Goal: Answer question/provide support: Share knowledge or assist other users

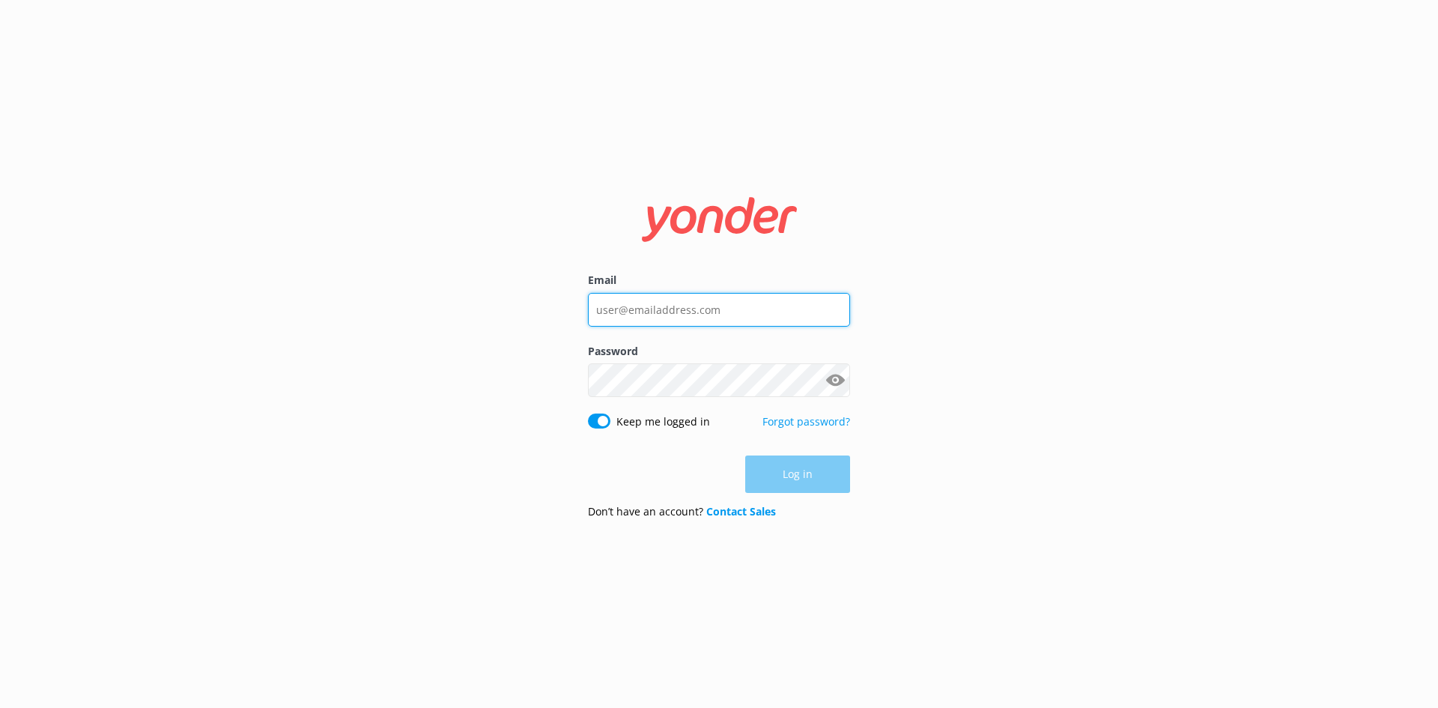
type input "[EMAIL_ADDRESS][DOMAIN_NAME]"
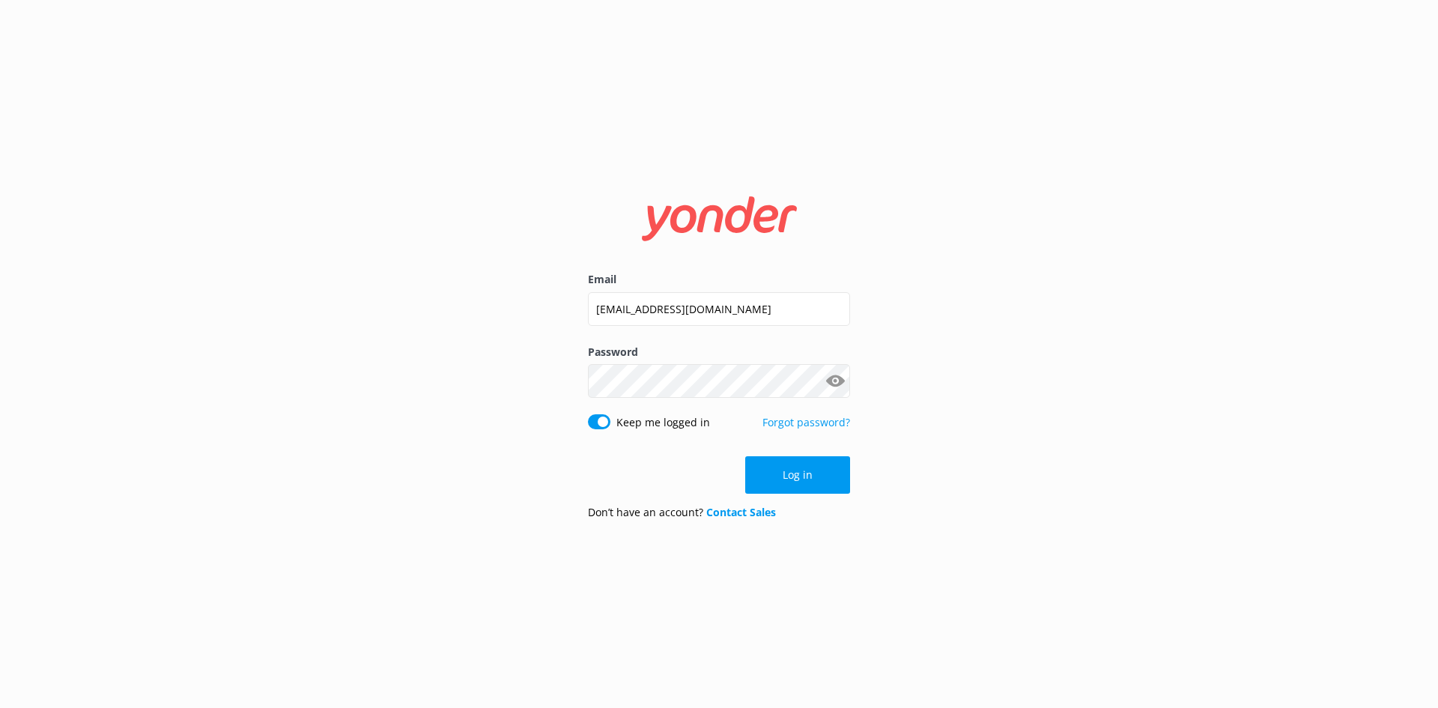
click at [801, 476] on button "Log in" at bounding box center [797, 474] width 105 height 37
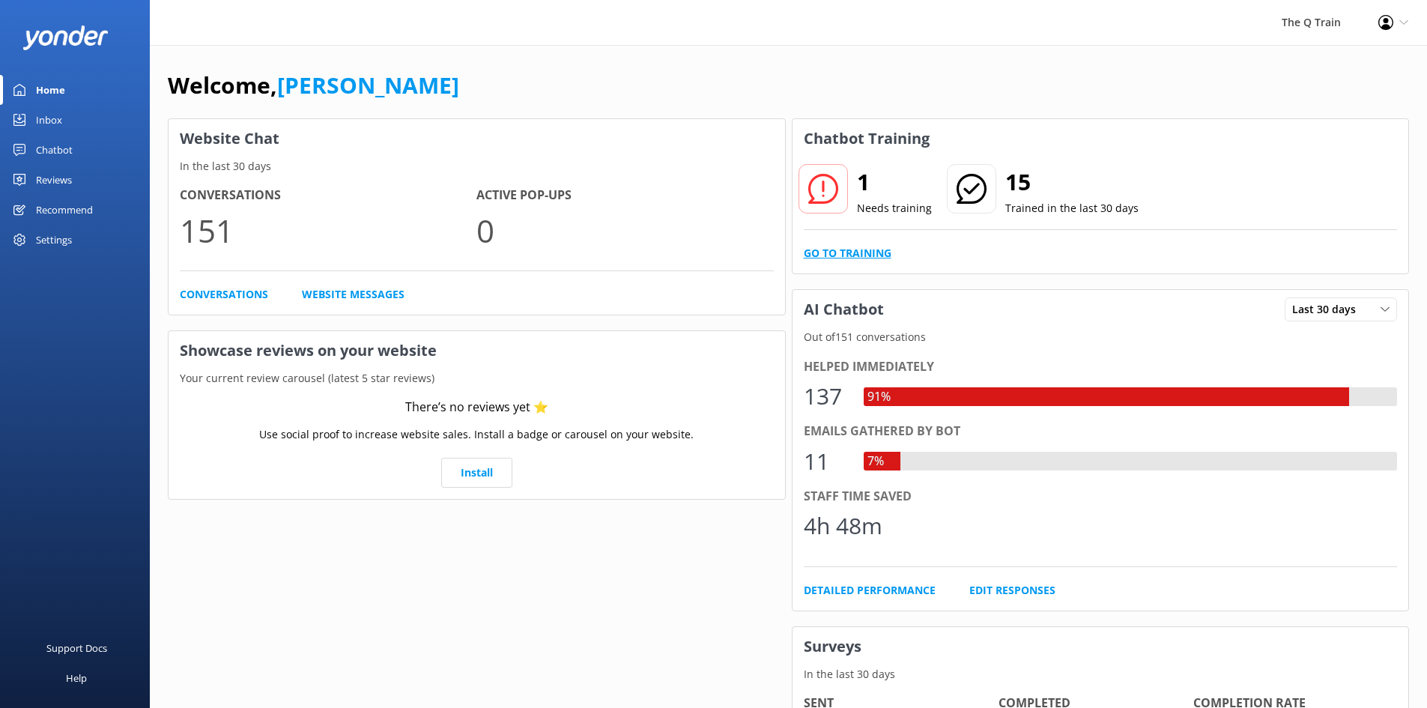
click at [859, 253] on link "Go to Training" at bounding box center [848, 253] width 88 height 16
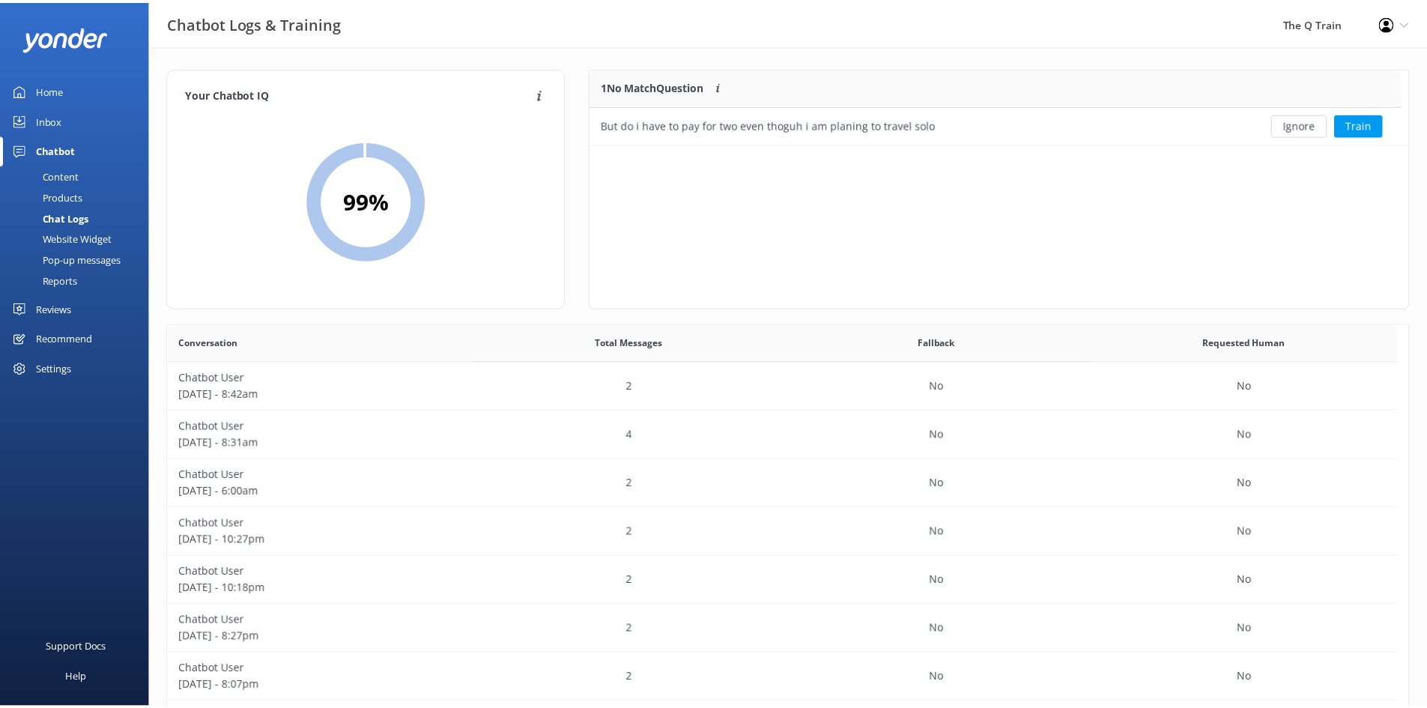
scroll to position [64, 807]
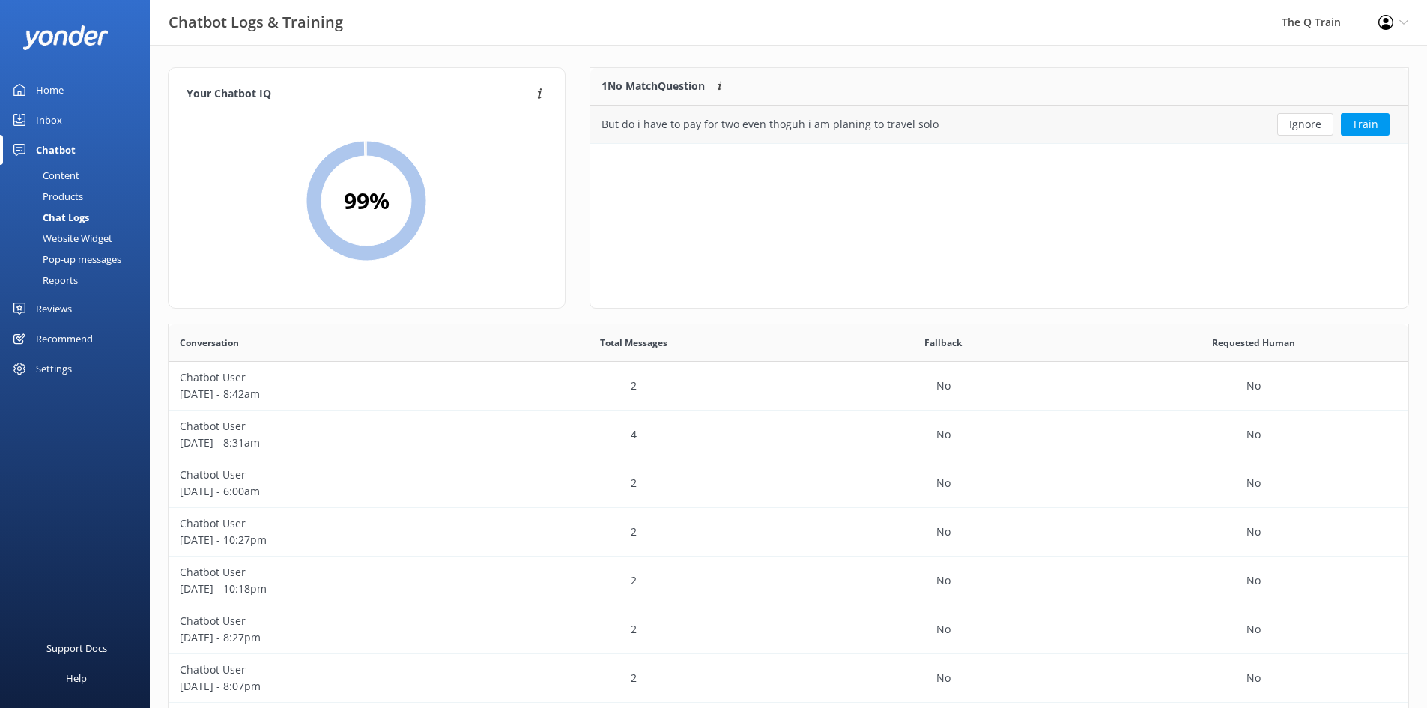
click at [695, 122] on div "But do i have to pay for two even thoguh i am planing to travel solo" at bounding box center [770, 124] width 337 height 16
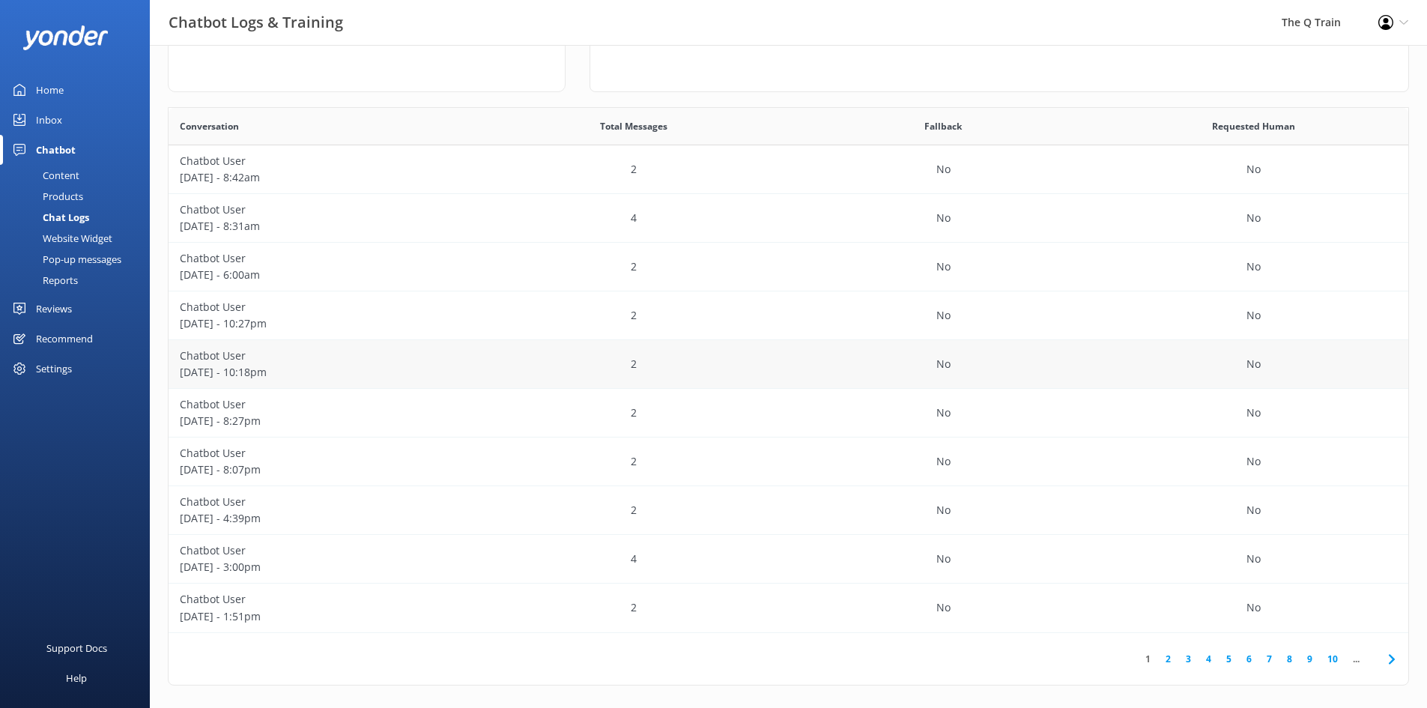
scroll to position [224, 0]
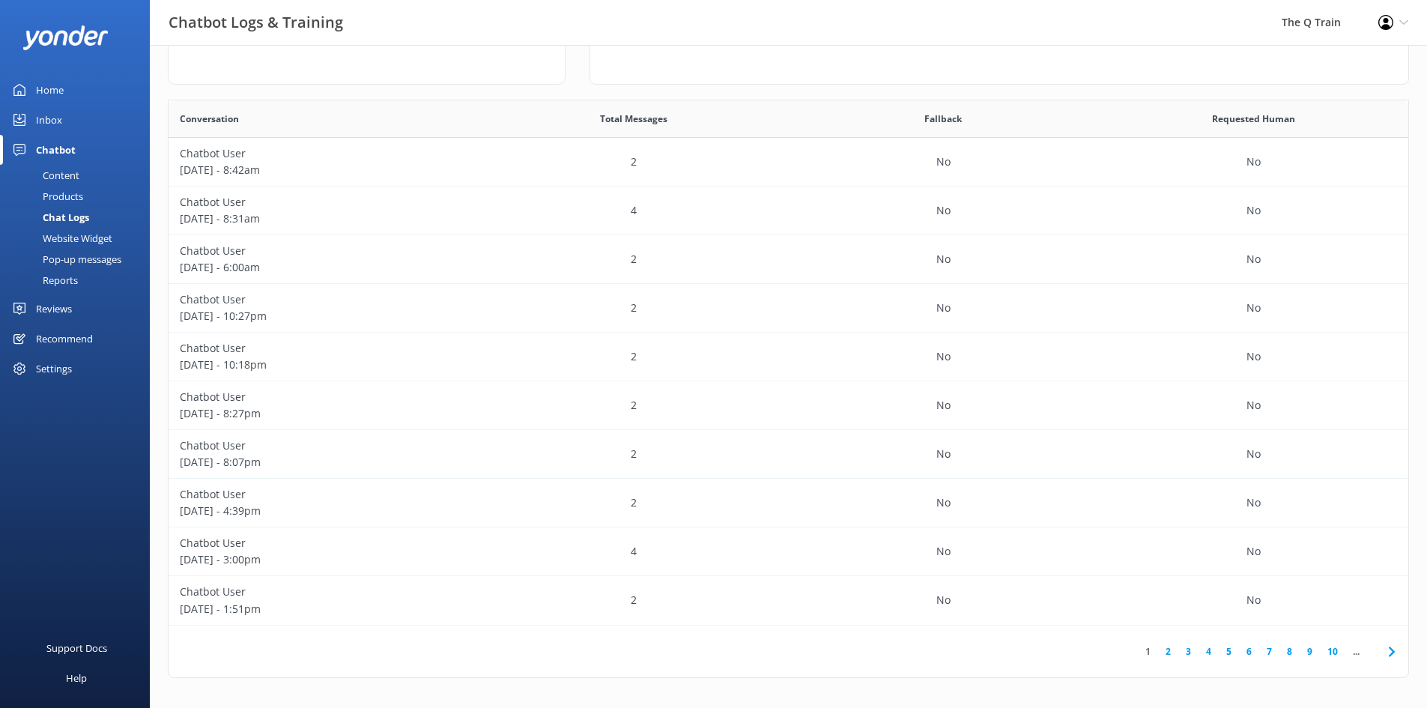
click at [1169, 652] on link "2" at bounding box center [1168, 651] width 20 height 14
click at [197, 348] on p "Hashani" at bounding box center [324, 348] width 288 height 16
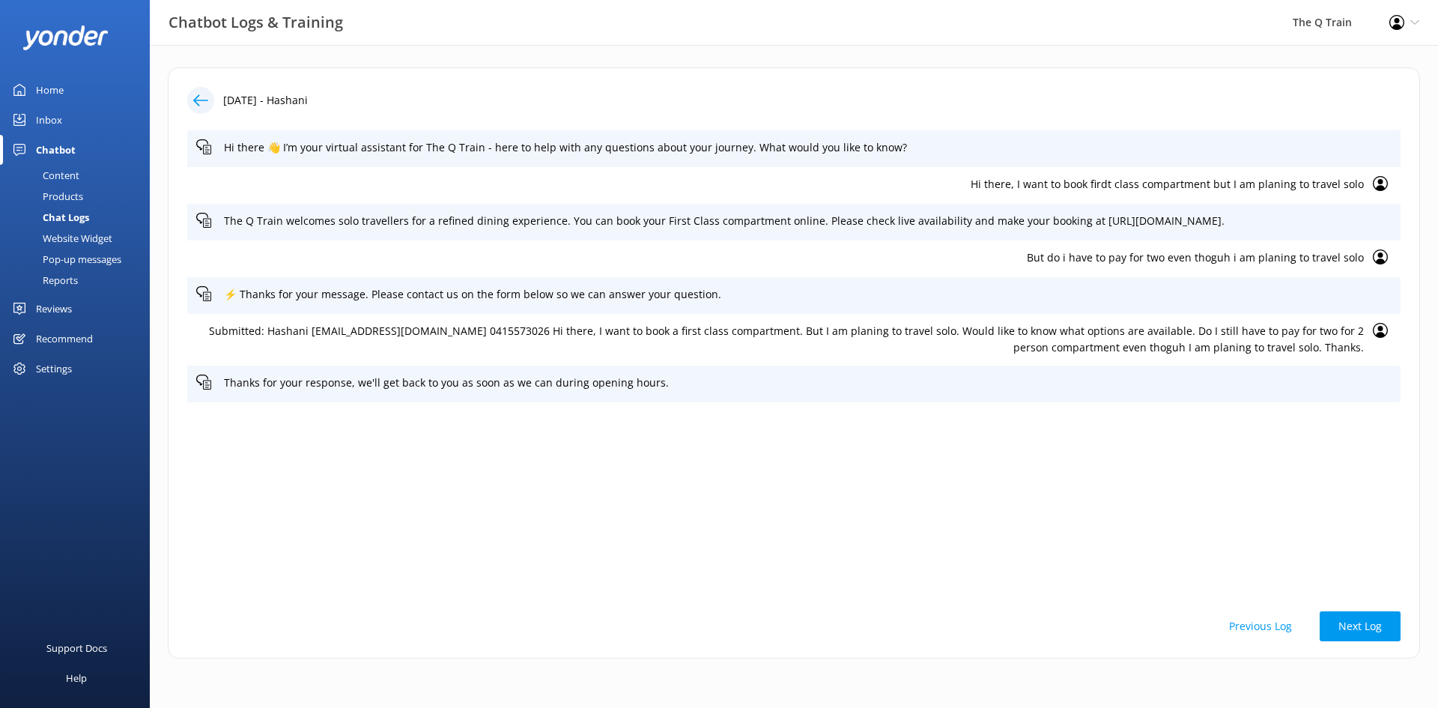
click at [67, 175] on div "Content" at bounding box center [44, 175] width 70 height 21
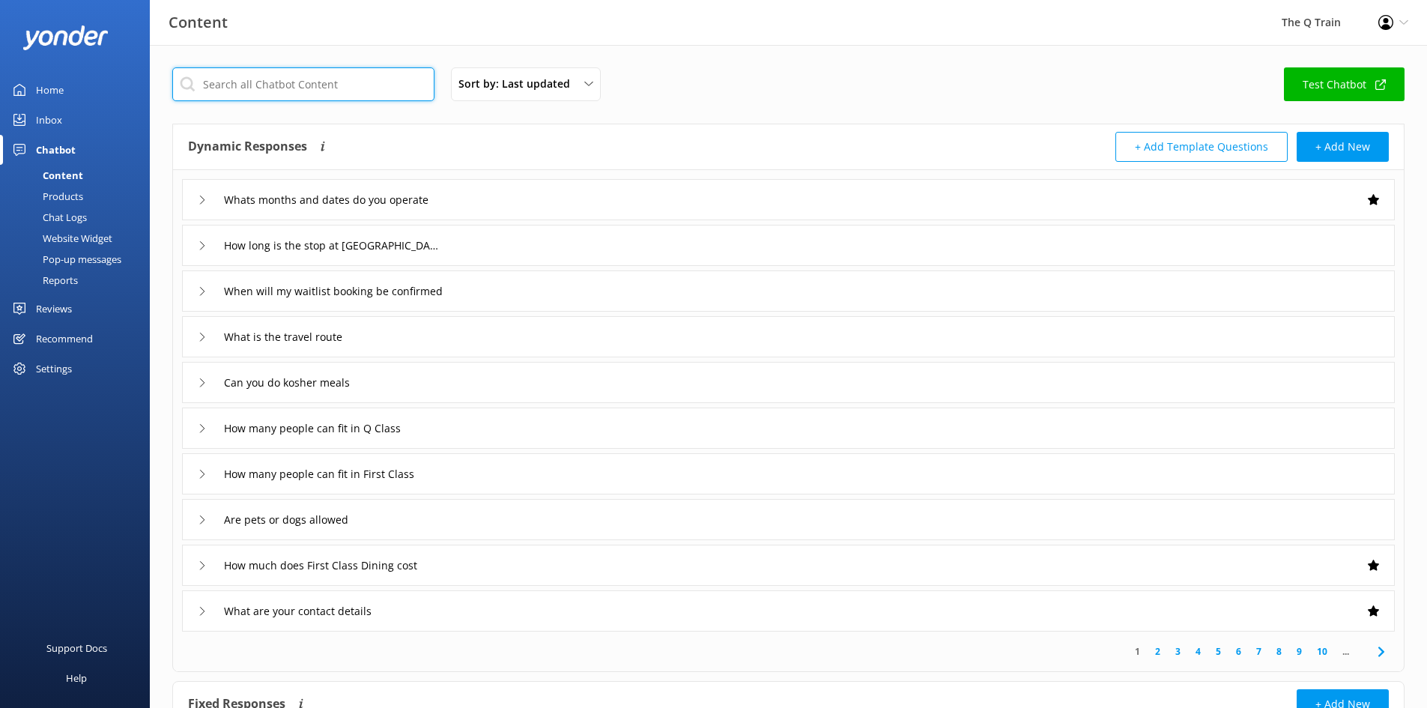
click at [283, 86] on input "text" at bounding box center [303, 84] width 262 height 34
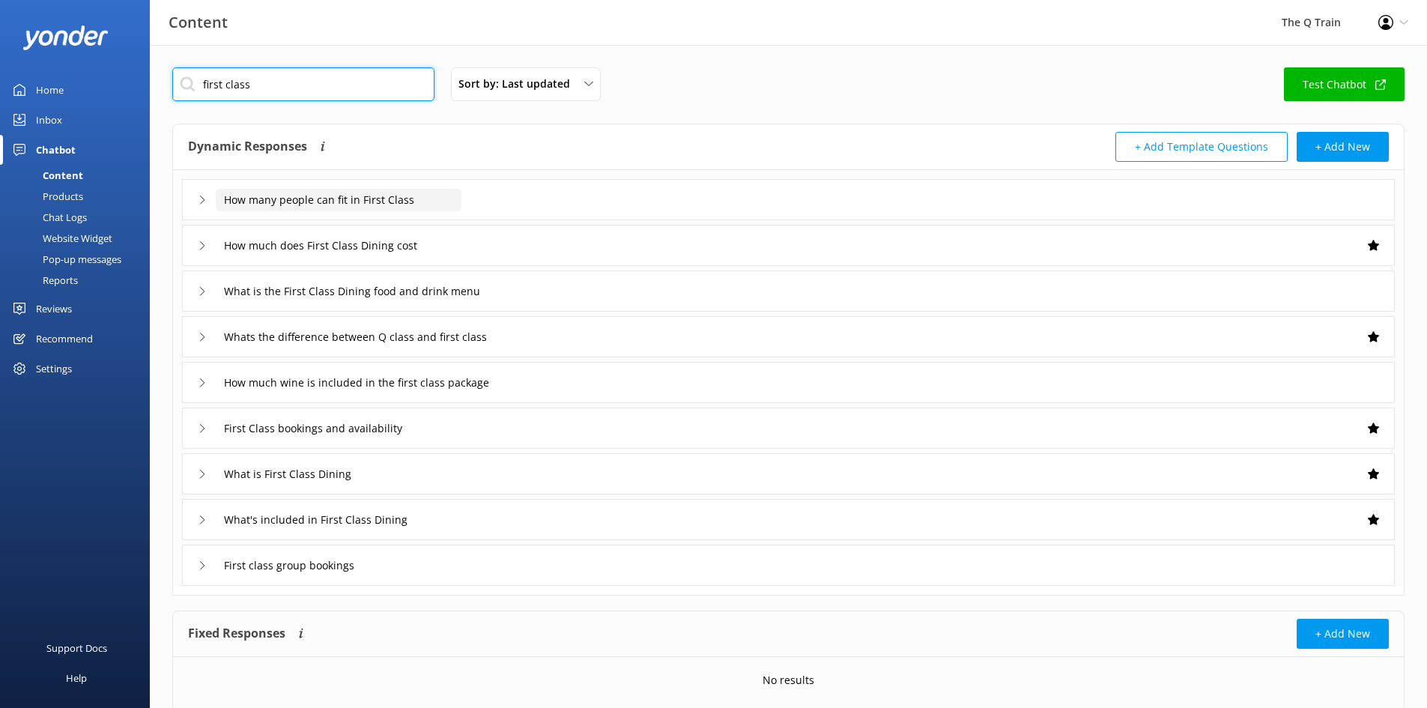
type input "first class"
click at [331, 202] on input "How many people can fit in First Class" at bounding box center [339, 200] width 246 height 22
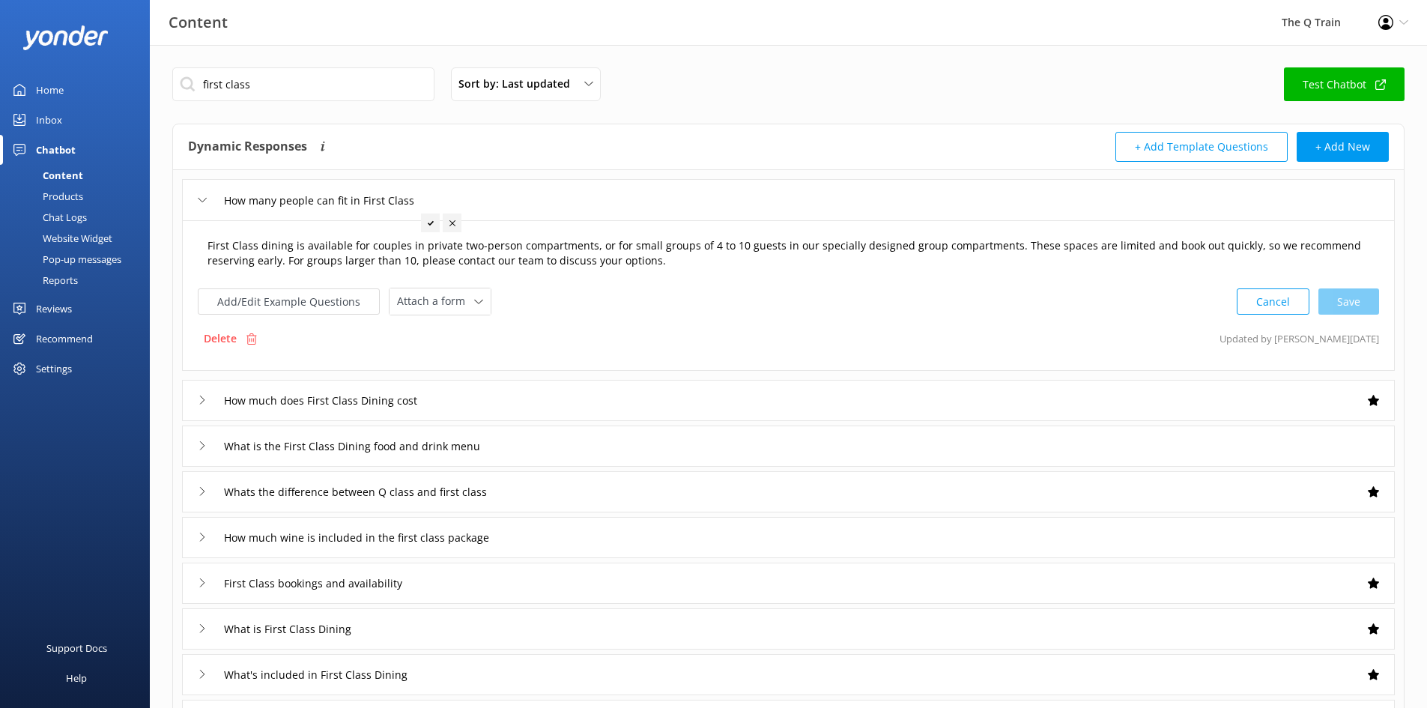
click at [666, 261] on textarea "First Class dining is available for couples in private two-person compartments,…" at bounding box center [788, 253] width 1178 height 47
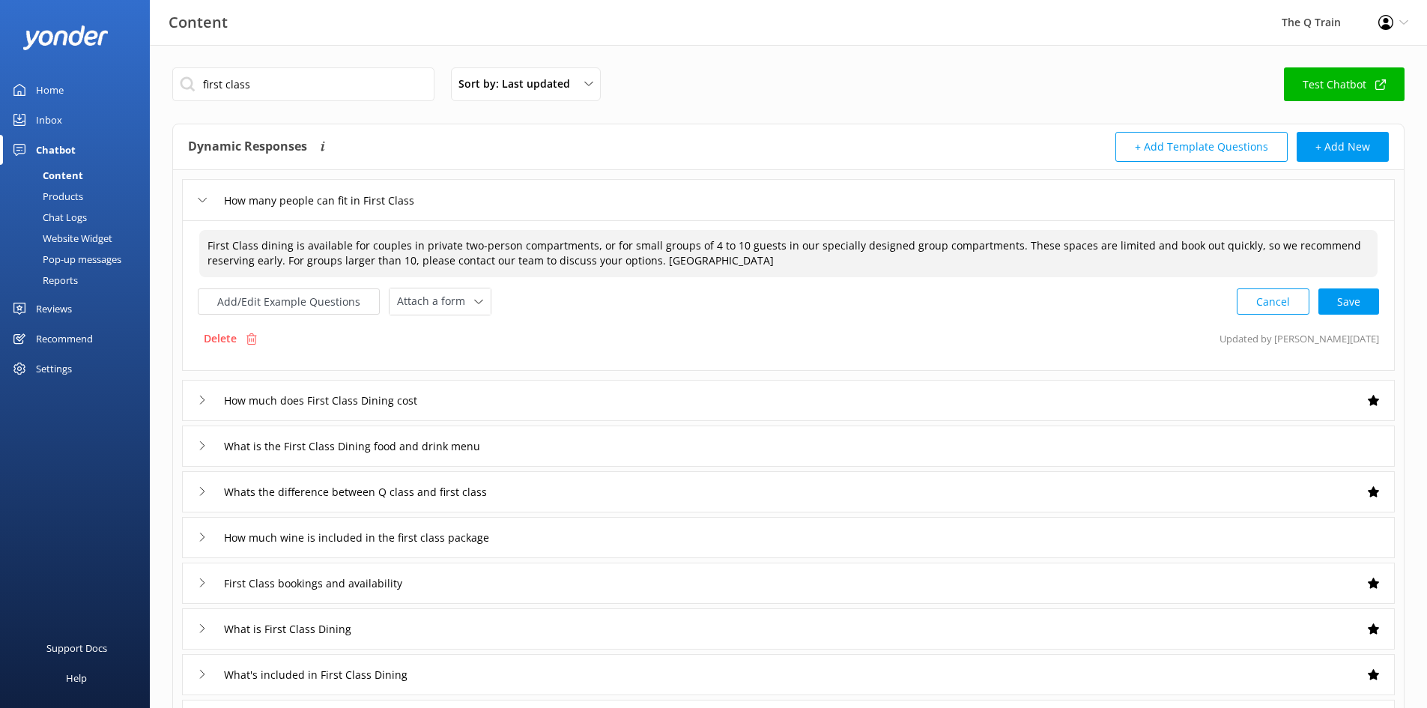
click at [671, 261] on textarea "First Class dining is available for couples in private two-person compartments,…" at bounding box center [788, 253] width 1178 height 47
click at [735, 261] on textarea "First Class dining is available for couples in private two-person compartments,…" at bounding box center [788, 253] width 1178 height 47
click at [721, 258] on textarea "First Class dining is available for couples in private two-person compartments,…" at bounding box center [788, 253] width 1178 height 47
drag, startPoint x: 1177, startPoint y: 261, endPoint x: 910, endPoint y: 269, distance: 267.6
click at [910, 269] on textarea "First Class dining is available for couples in private two-person compartments,…" at bounding box center [788, 253] width 1178 height 47
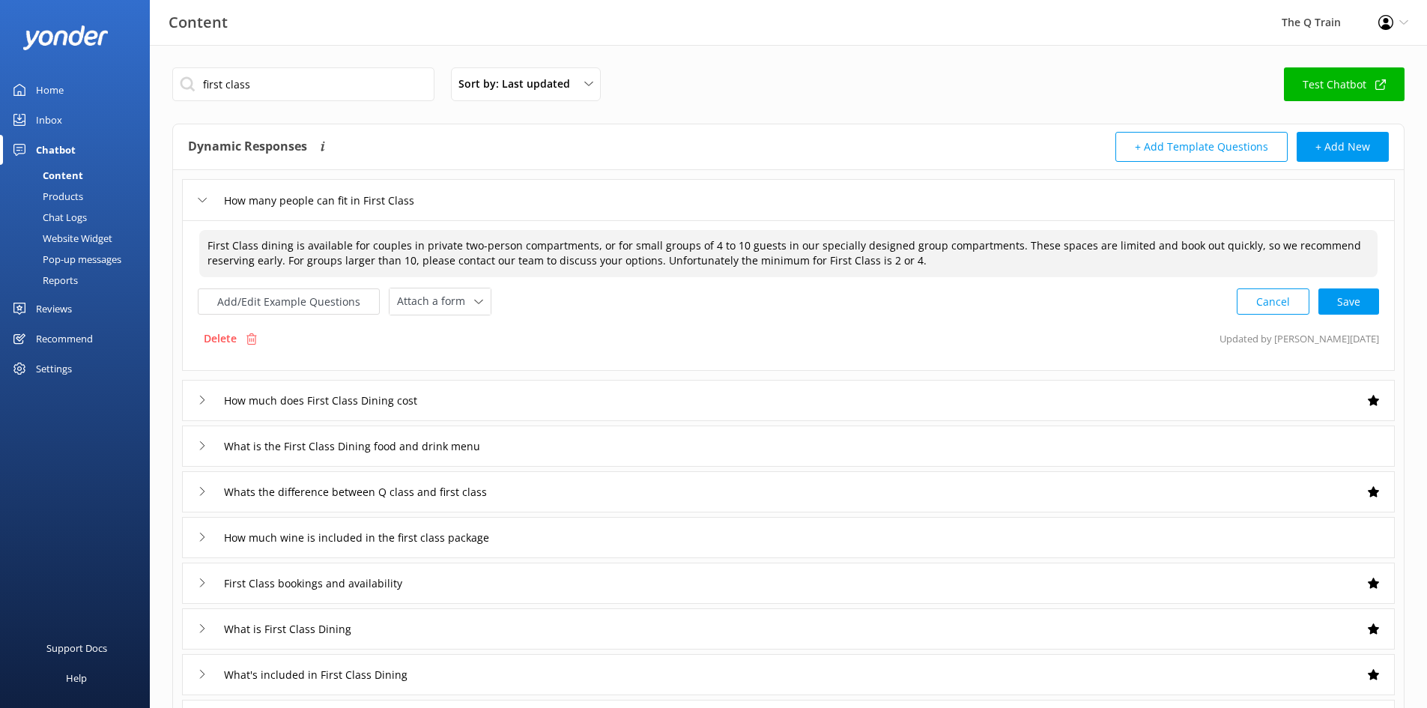
drag, startPoint x: 675, startPoint y: 263, endPoint x: 808, endPoint y: 260, distance: 133.4
click at [808, 260] on textarea "First Class dining is available for couples in private two-person compartments,…" at bounding box center [788, 253] width 1178 height 47
drag, startPoint x: 795, startPoint y: 255, endPoint x: 867, endPoint y: 253, distance: 72.0
click at [867, 253] on textarea "First Class dining is available for couples in private two-person compartments,…" at bounding box center [788, 253] width 1178 height 47
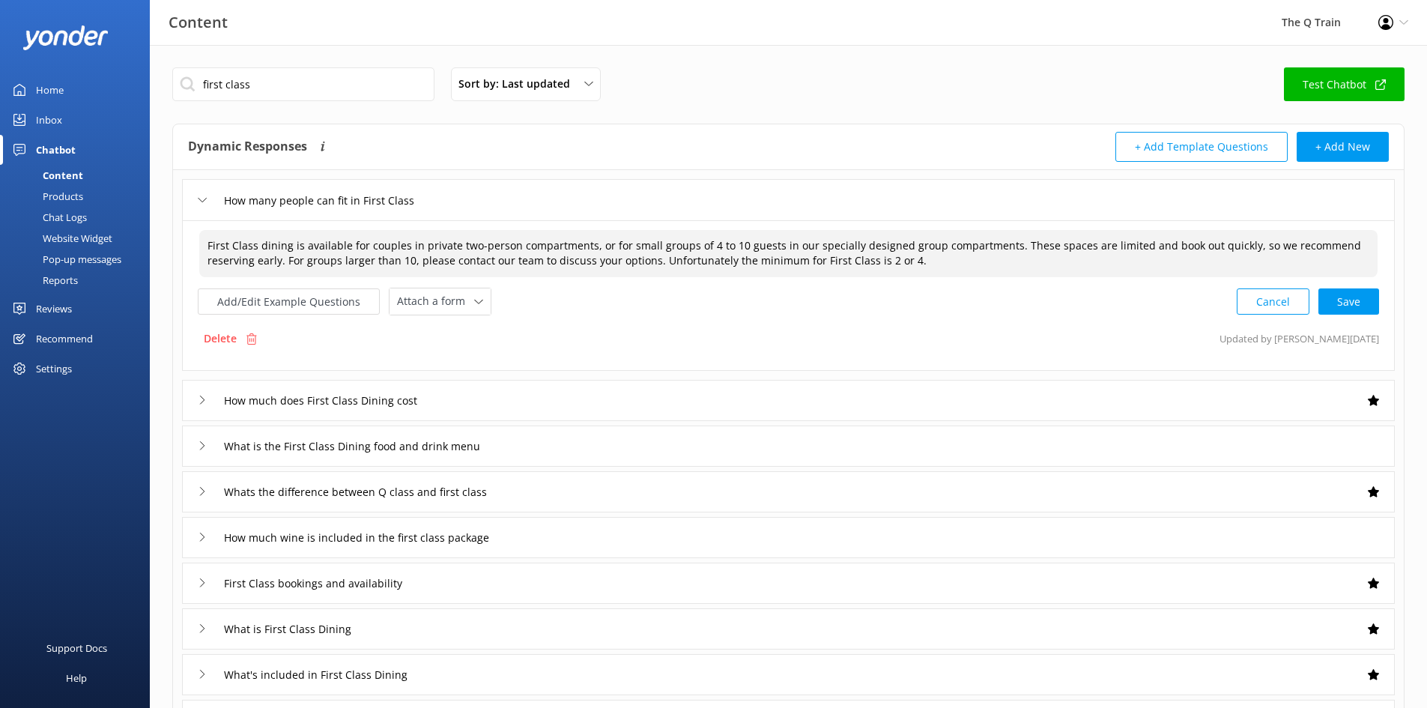
click at [864, 260] on textarea "First Class dining is available for couples in private two-person compartments,…" at bounding box center [788, 253] width 1178 height 47
click at [874, 260] on textarea "First Class dining is available for couples in private two-person compartments,…" at bounding box center [788, 253] width 1178 height 47
click at [876, 260] on textarea "First Class dining is available for couples in private two-person compartments,…" at bounding box center [788, 253] width 1178 height 47
click at [1357, 303] on div "Cancel Save" at bounding box center [1308, 302] width 142 height 28
type textarea "First Class dining is available for couples in private two-person compartments,…"
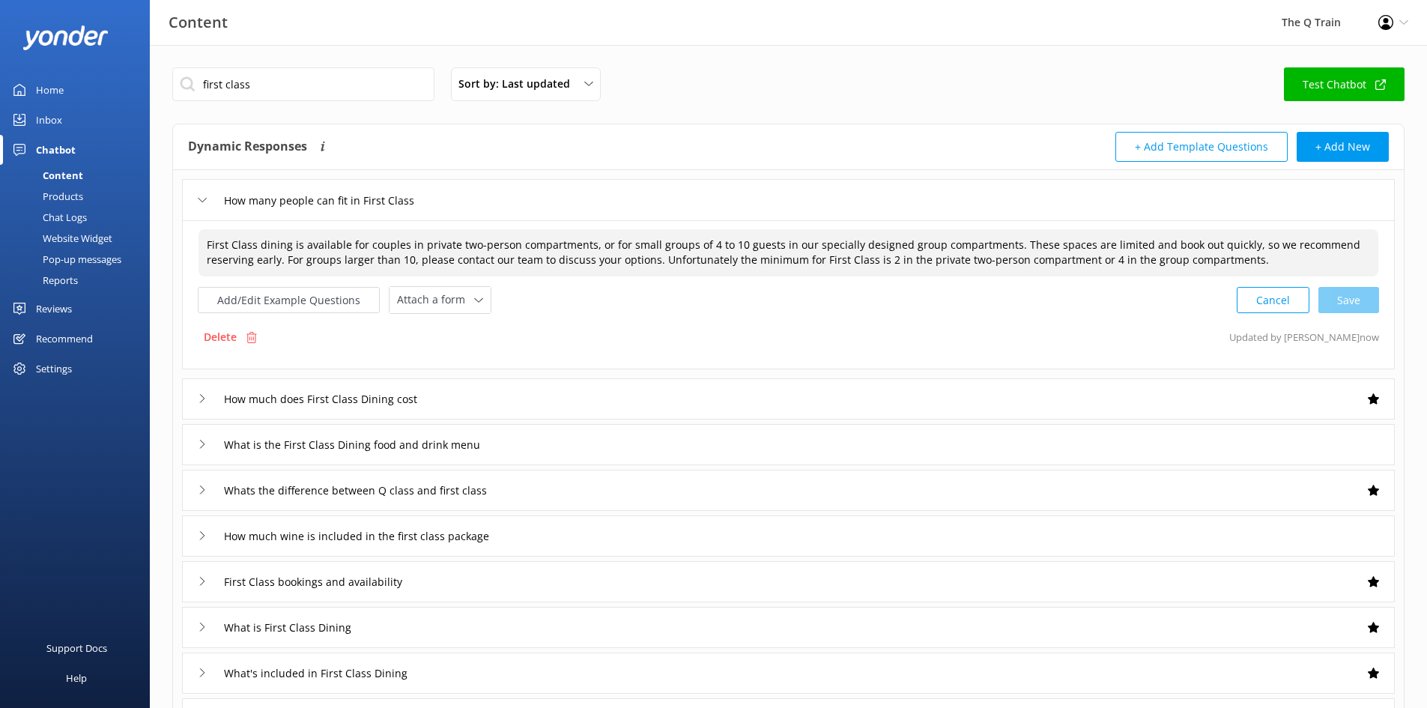
click at [73, 220] on div "Chat Logs" at bounding box center [48, 217] width 78 height 21
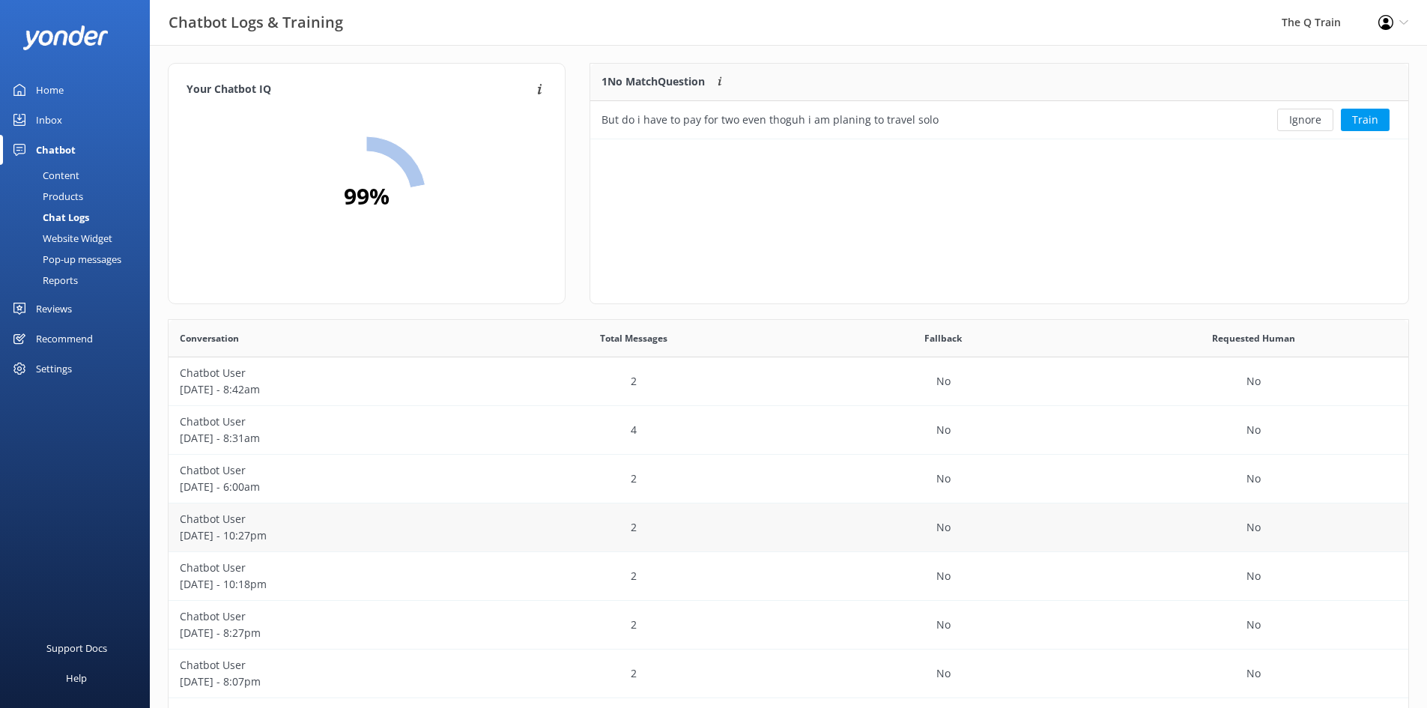
scroll to position [224, 0]
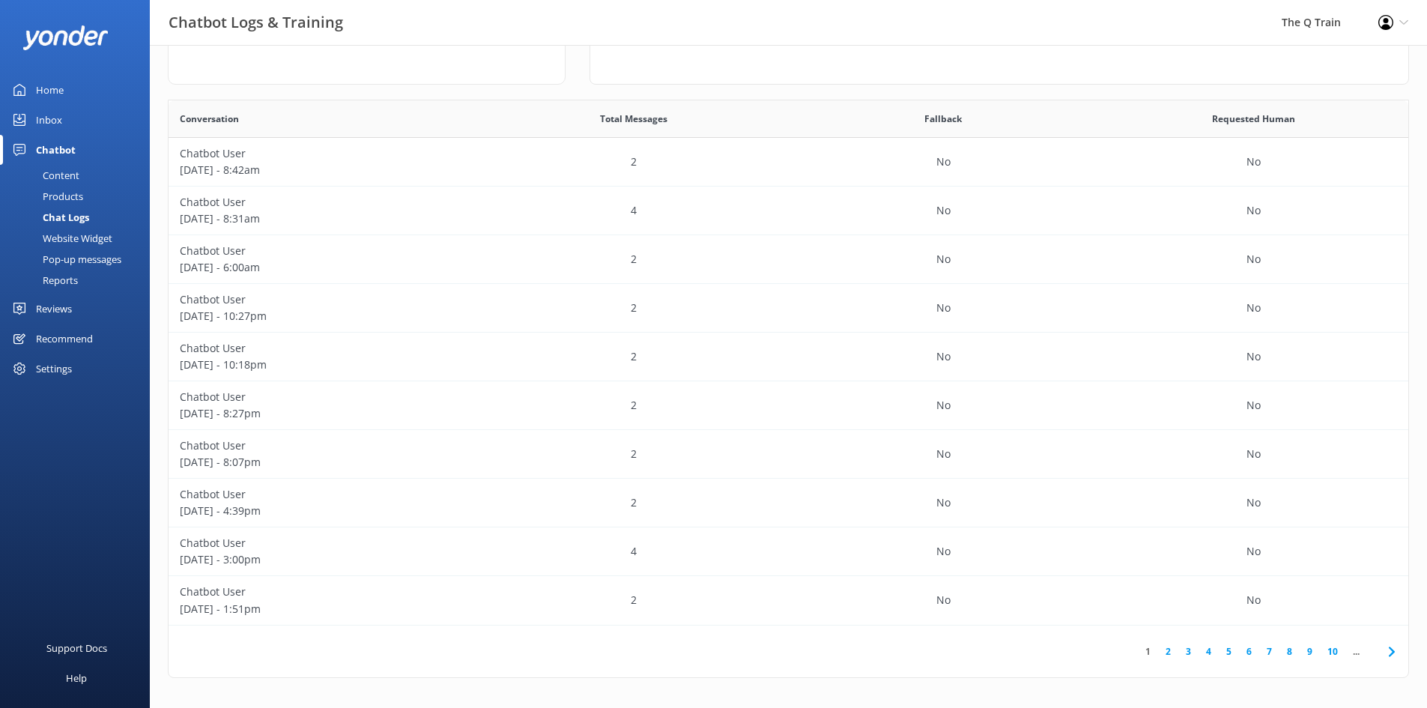
click at [1166, 653] on link "2" at bounding box center [1168, 651] width 20 height 14
click at [215, 350] on p "Hashani" at bounding box center [324, 348] width 288 height 16
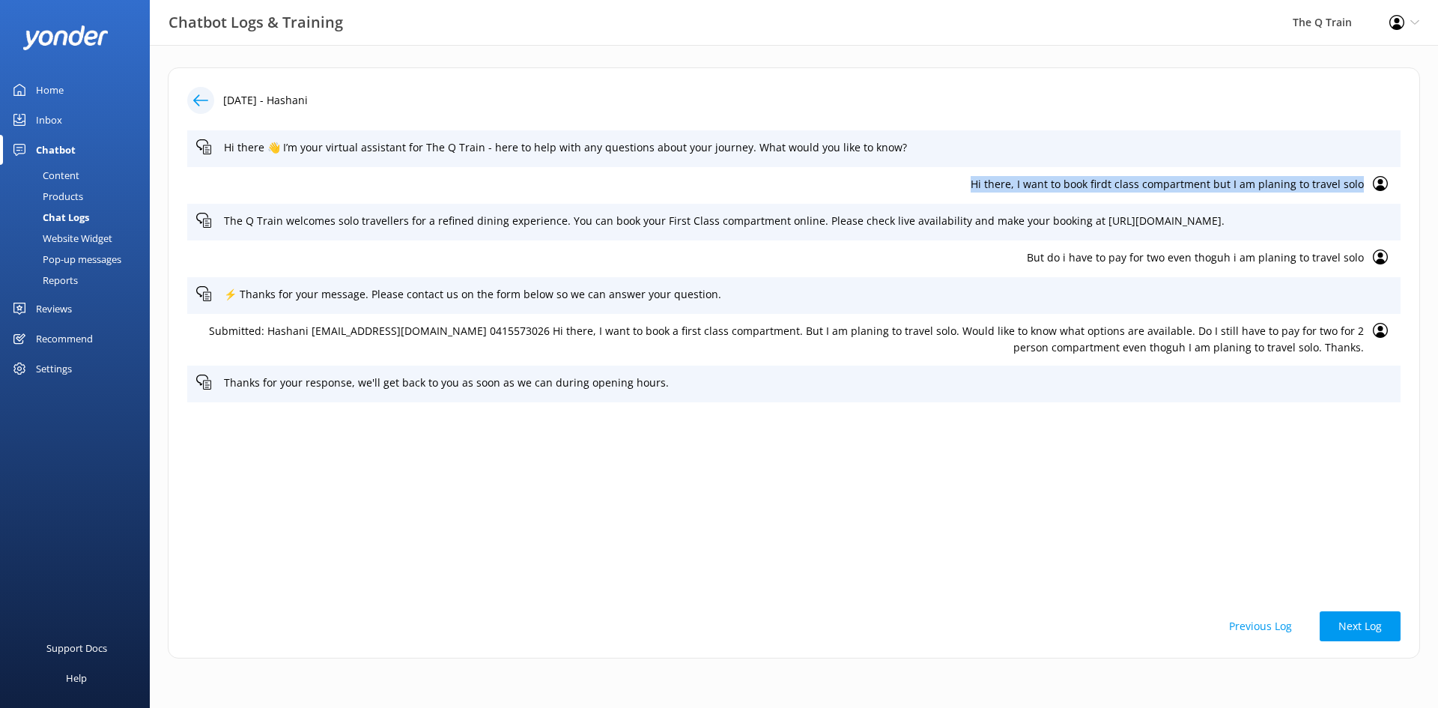
drag, startPoint x: 971, startPoint y: 181, endPoint x: 1364, endPoint y: 187, distance: 393.4
click at [1364, 187] on div "Hi there, I want to book firdt class compartment but I am planing to travel solo" at bounding box center [794, 185] width 1214 height 37
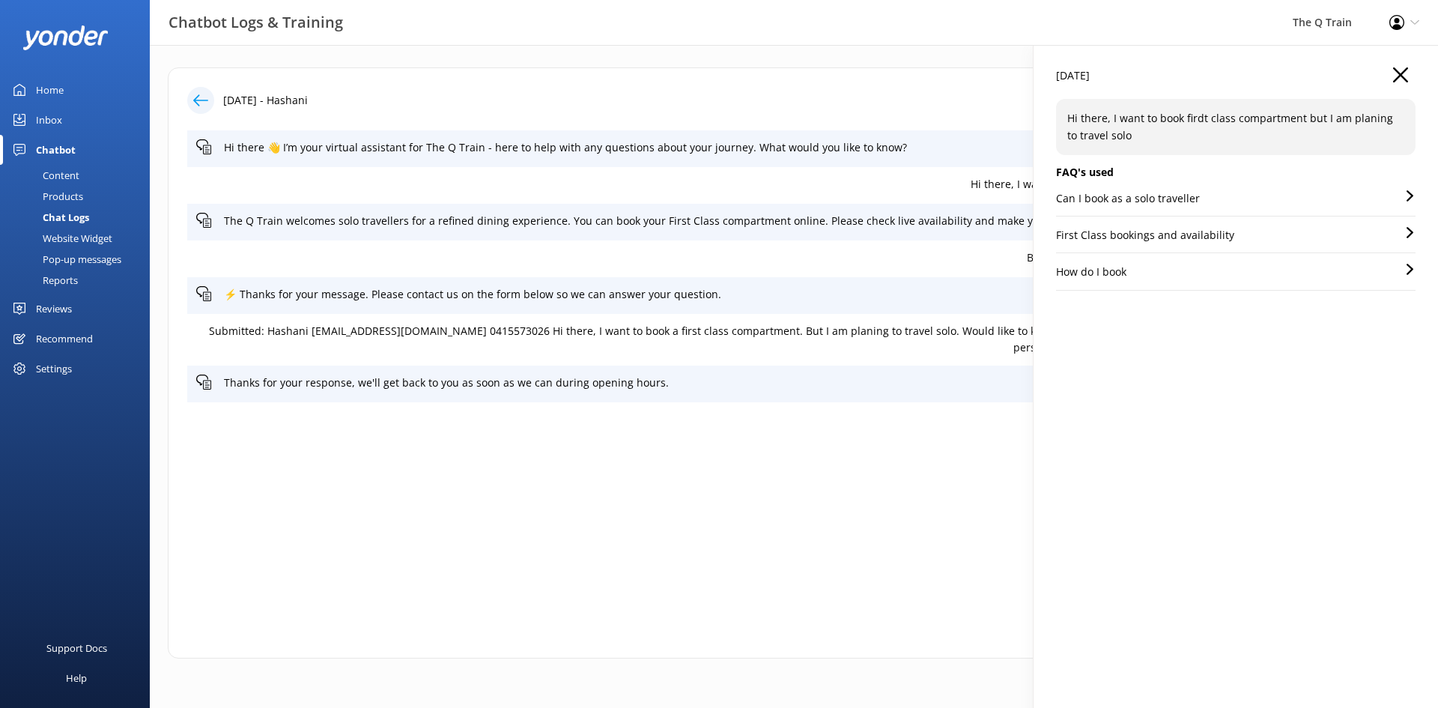
click at [1181, 199] on p "Can I book as a solo traveller" at bounding box center [1128, 198] width 144 height 16
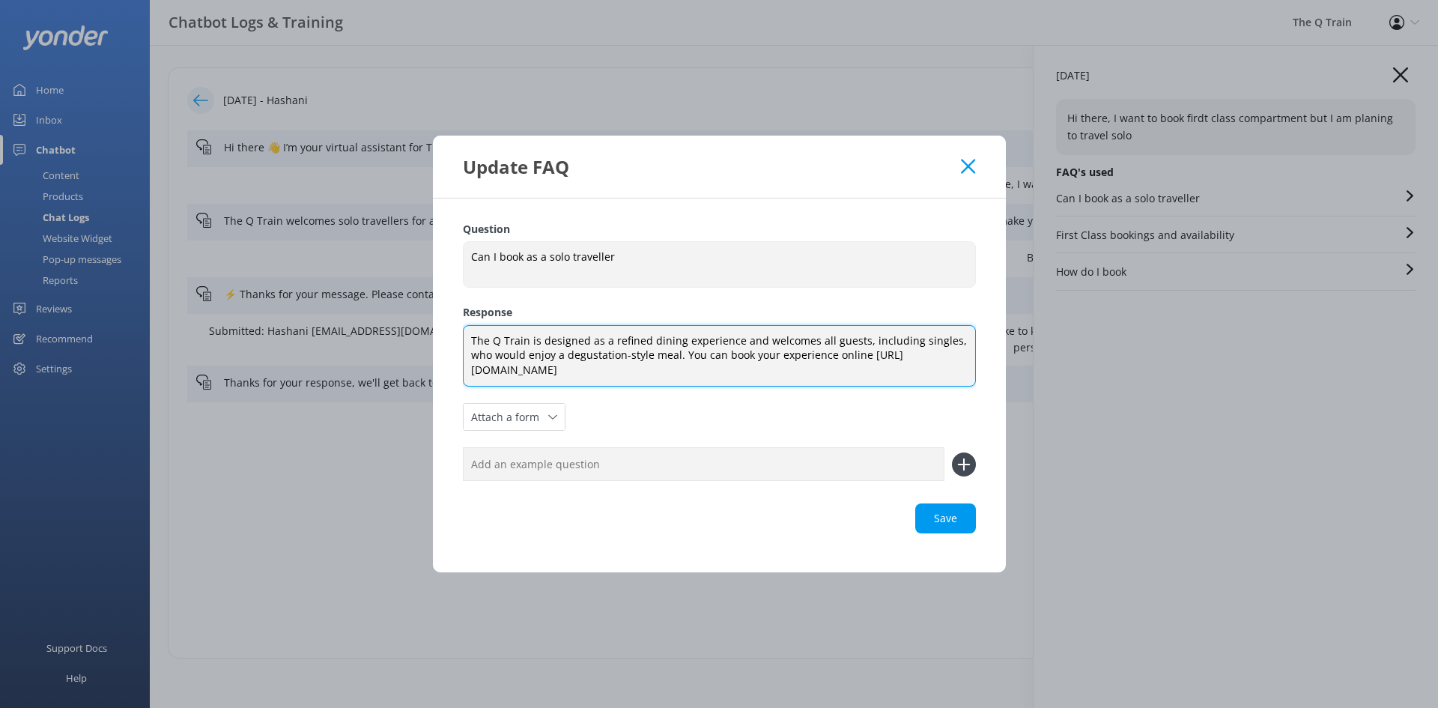
click at [847, 374] on textarea "The Q Train is designed as a refined dining experience and welcomes all guests,…" at bounding box center [719, 356] width 513 height 62
click at [895, 351] on textarea "The Q Train is designed as a refined dining experience and welcomes all guests,…" at bounding box center [719, 356] width 513 height 62
click at [941, 338] on textarea "The Q Train is designed as a refined dining experience and welcomes all guests,…" at bounding box center [719, 356] width 513 height 62
click at [945, 524] on div "Save" at bounding box center [719, 518] width 513 height 30
type textarea "The Q Train is designed as a refined dining experience and welcomes all guests,…"
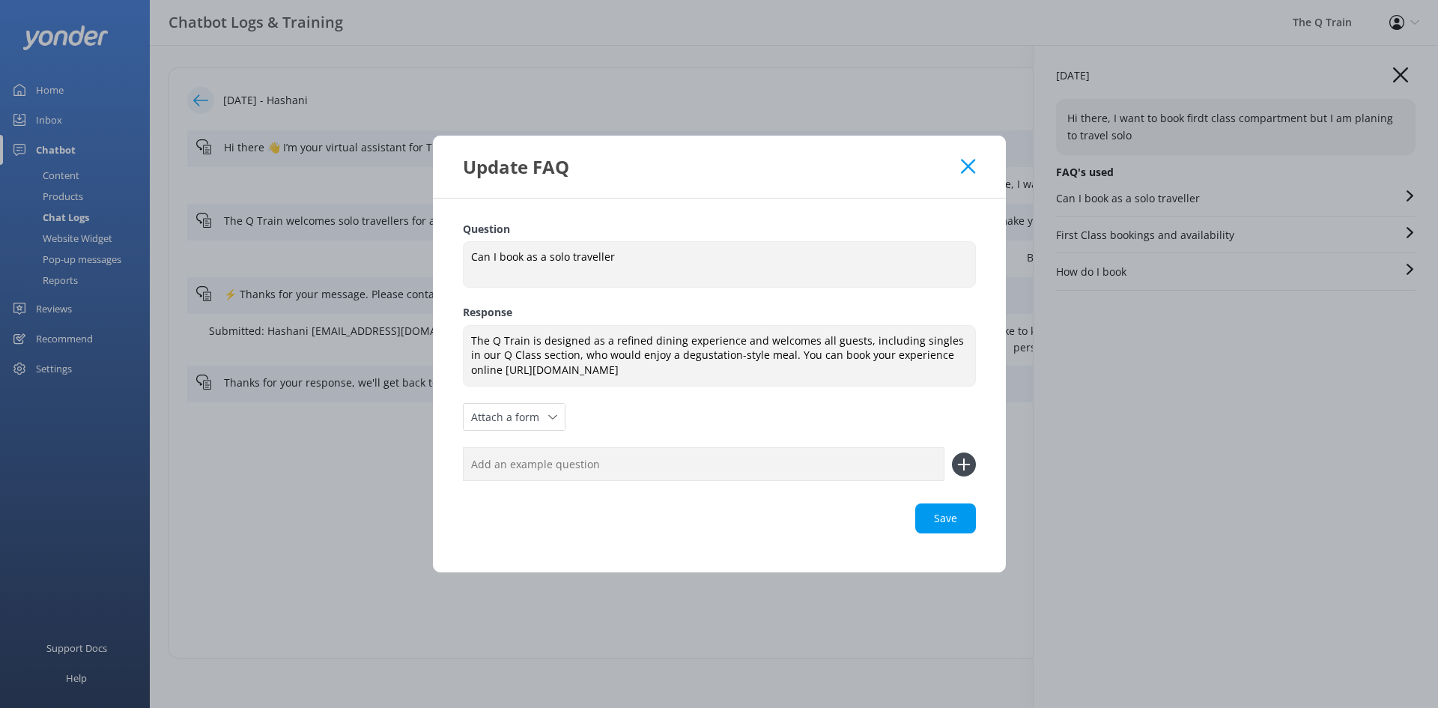
click at [969, 162] on icon at bounding box center [968, 166] width 14 height 15
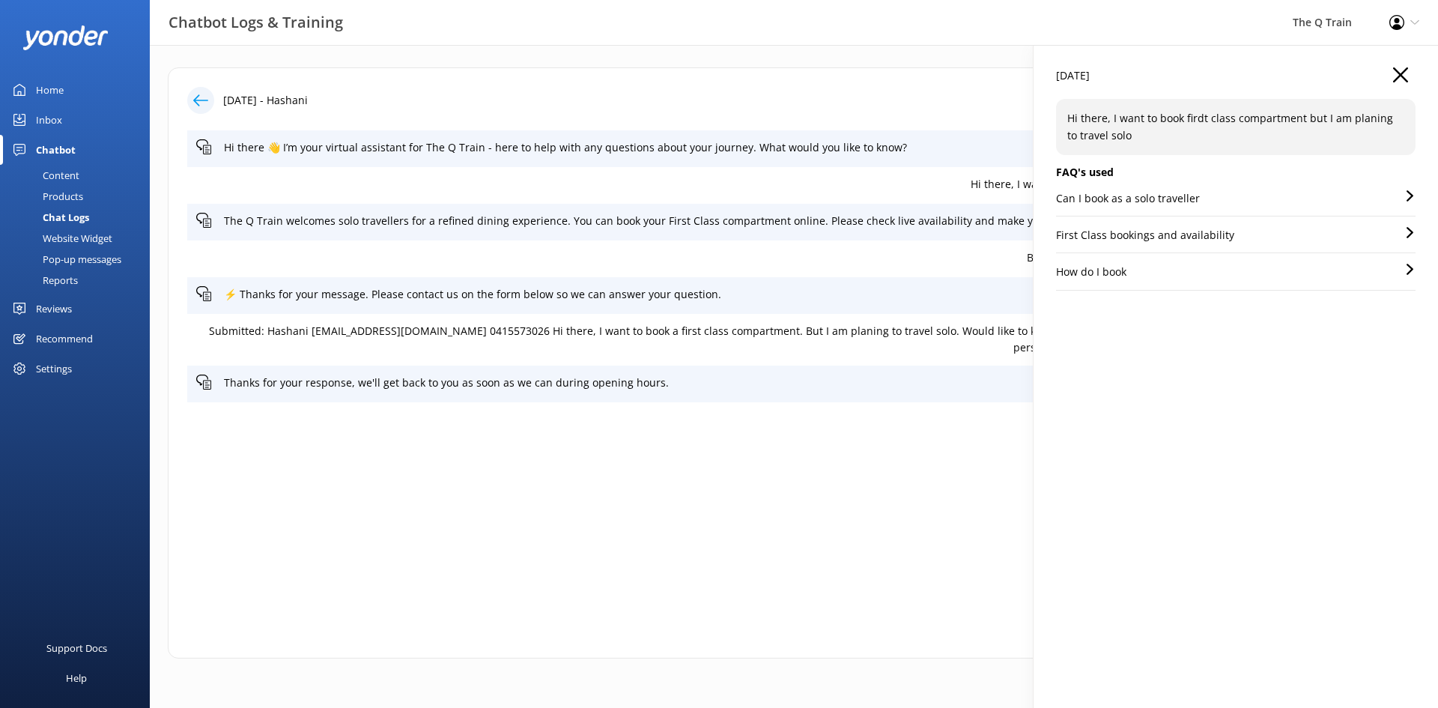
click at [1184, 234] on p "First Class bookings and availability" at bounding box center [1145, 235] width 178 height 16
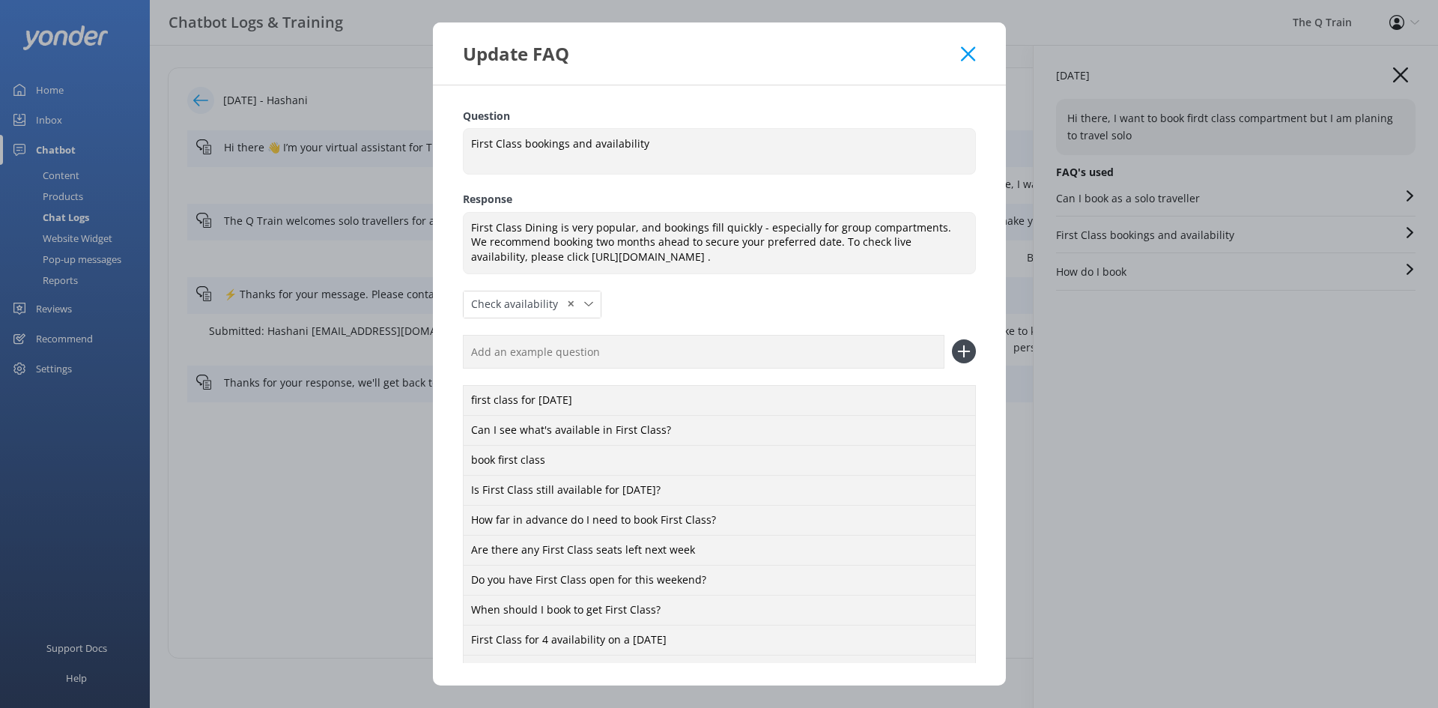
click at [969, 55] on use at bounding box center [968, 53] width 14 height 14
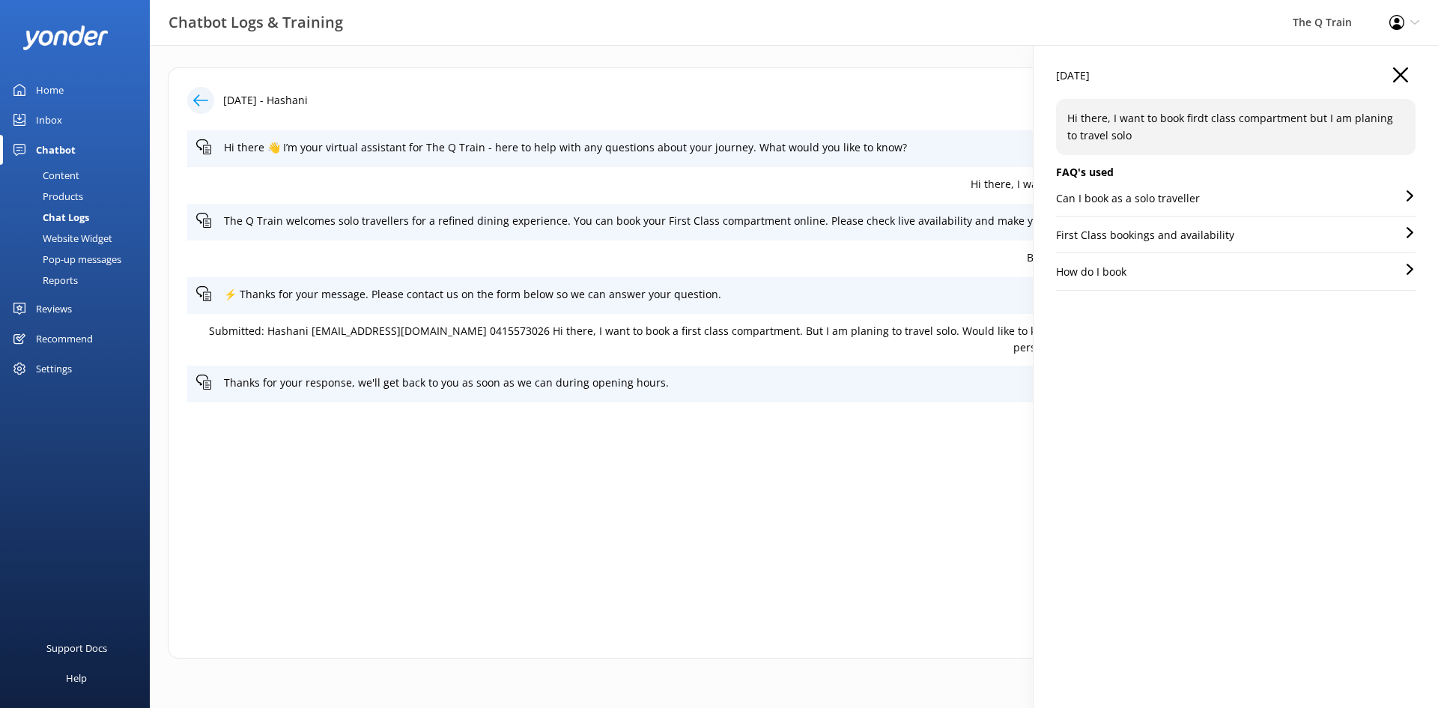
click at [1117, 277] on p "How do I book" at bounding box center [1091, 272] width 70 height 16
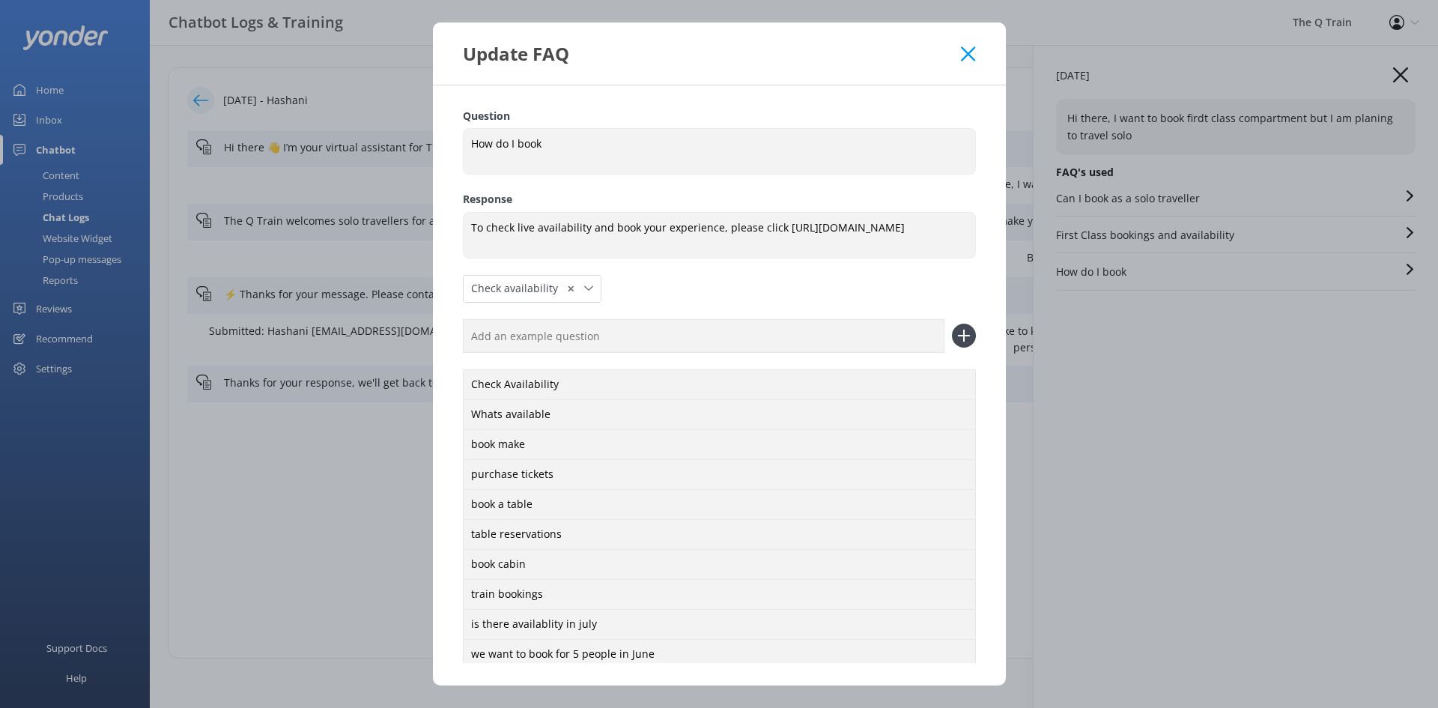
click at [975, 51] on icon at bounding box center [968, 53] width 14 height 15
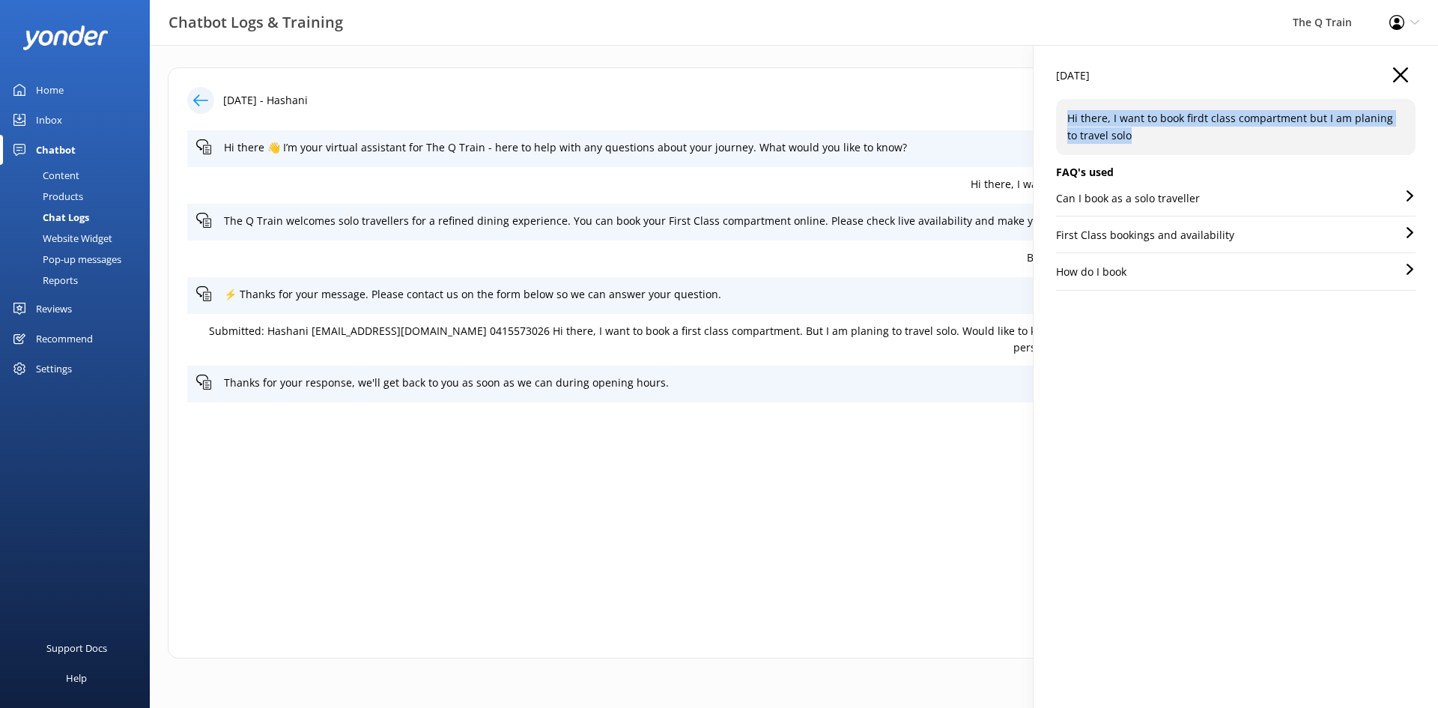
drag, startPoint x: 1101, startPoint y: 136, endPoint x: 1065, endPoint y: 123, distance: 38.9
click at [1065, 123] on div "Hi there, I want to book firdt class compartment but I am planing to travel solo" at bounding box center [1236, 127] width 360 height 56
copy p "Hi there, I want to book firdt class compartment but I am planing to travel solo"
click at [991, 20] on div "Chatbot Logs & Training The Q Train Profile Settings Logout" at bounding box center [719, 22] width 1438 height 45
click at [1401, 72] on icon "button" at bounding box center [1400, 74] width 15 height 15
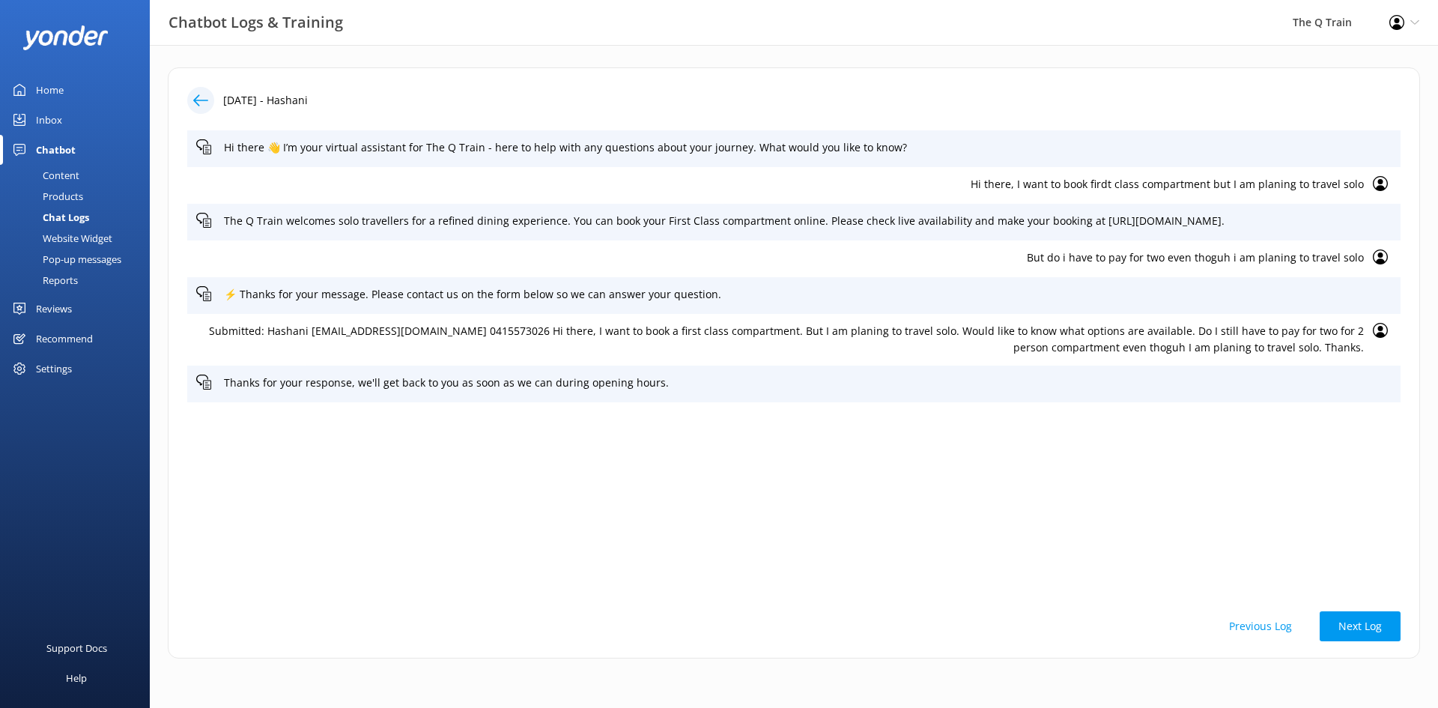
click at [59, 90] on div "Home" at bounding box center [50, 90] width 28 height 30
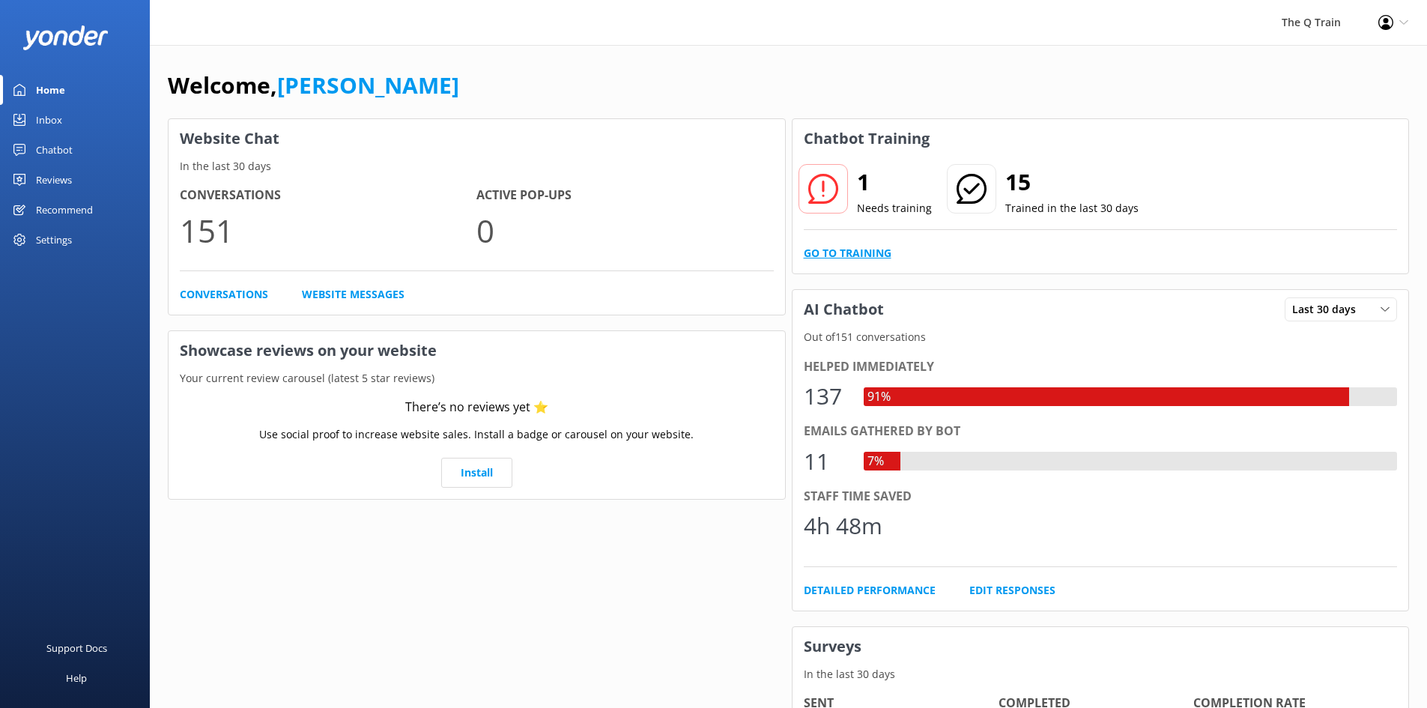
click at [859, 257] on link "Go to Training" at bounding box center [848, 253] width 88 height 16
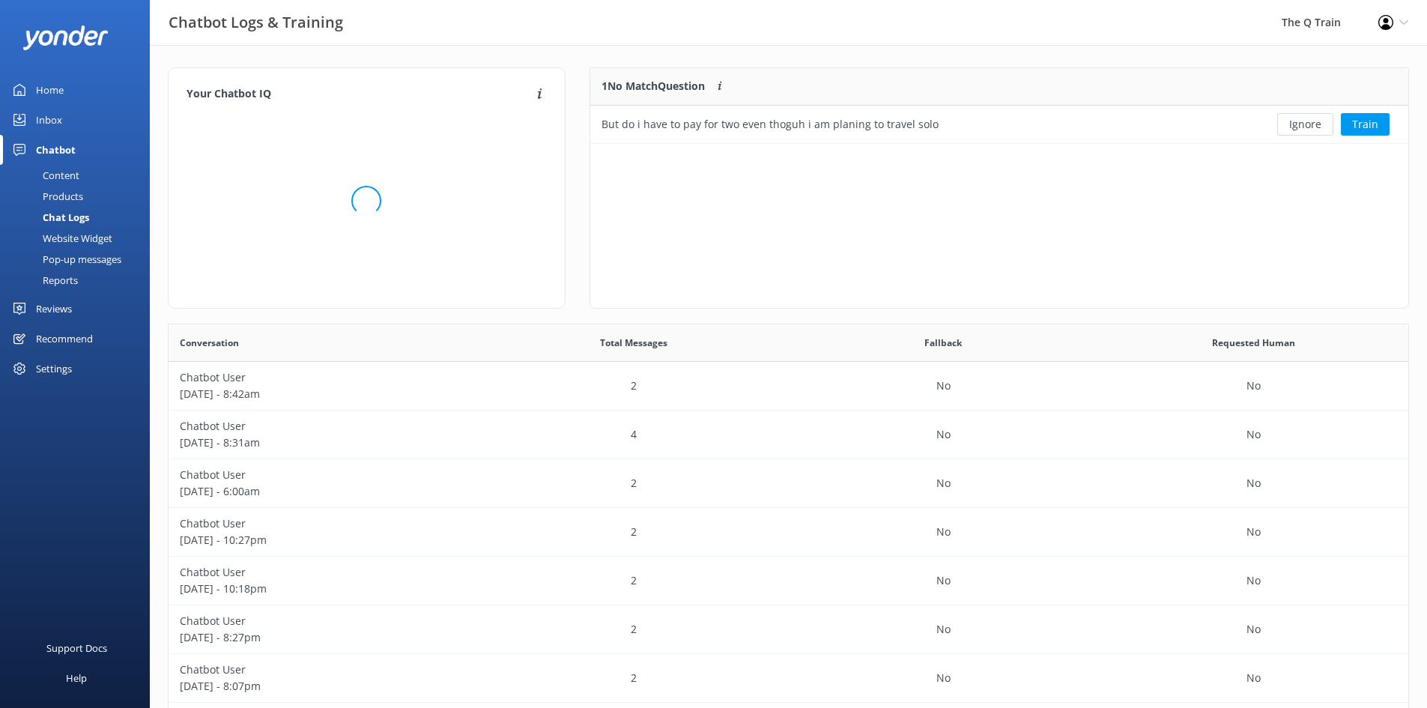
scroll to position [514, 1229]
click at [1368, 124] on button "Train" at bounding box center [1365, 124] width 49 height 22
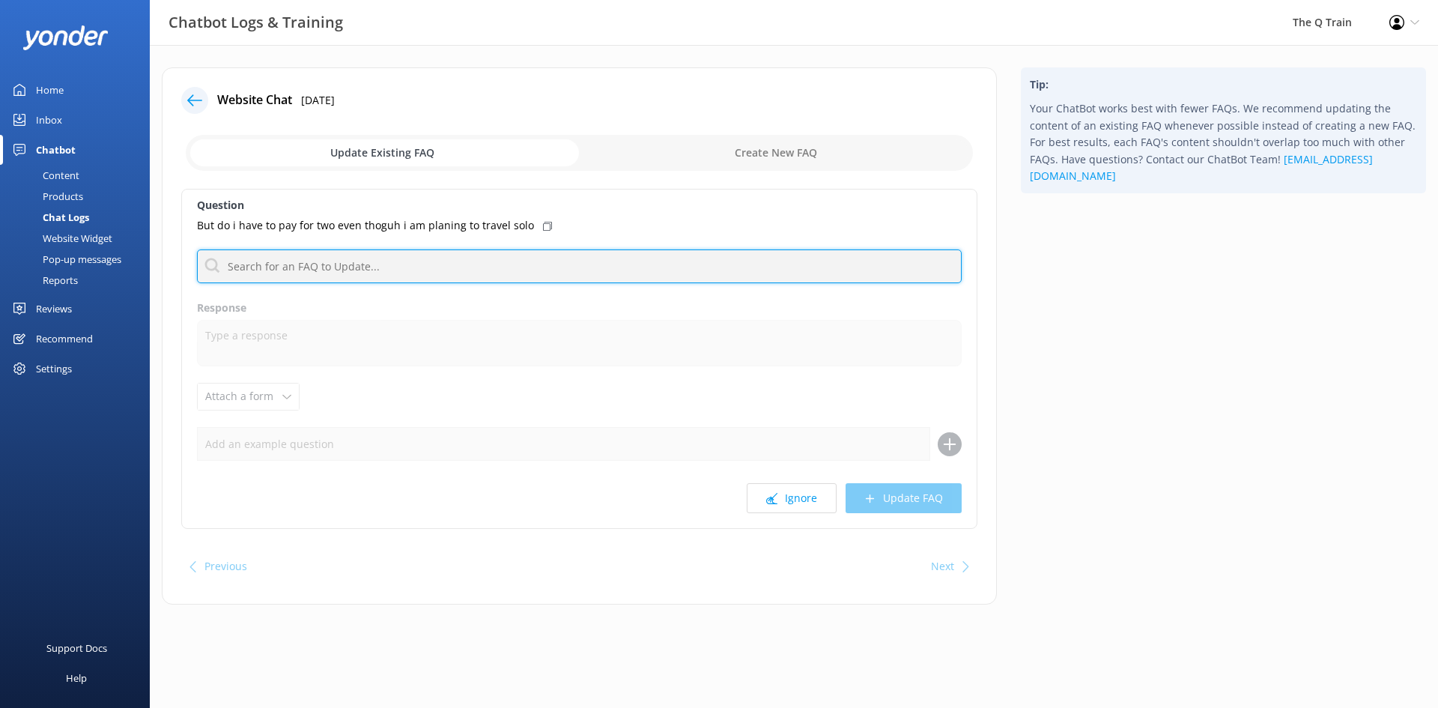
click at [346, 276] on input "text" at bounding box center [579, 266] width 765 height 34
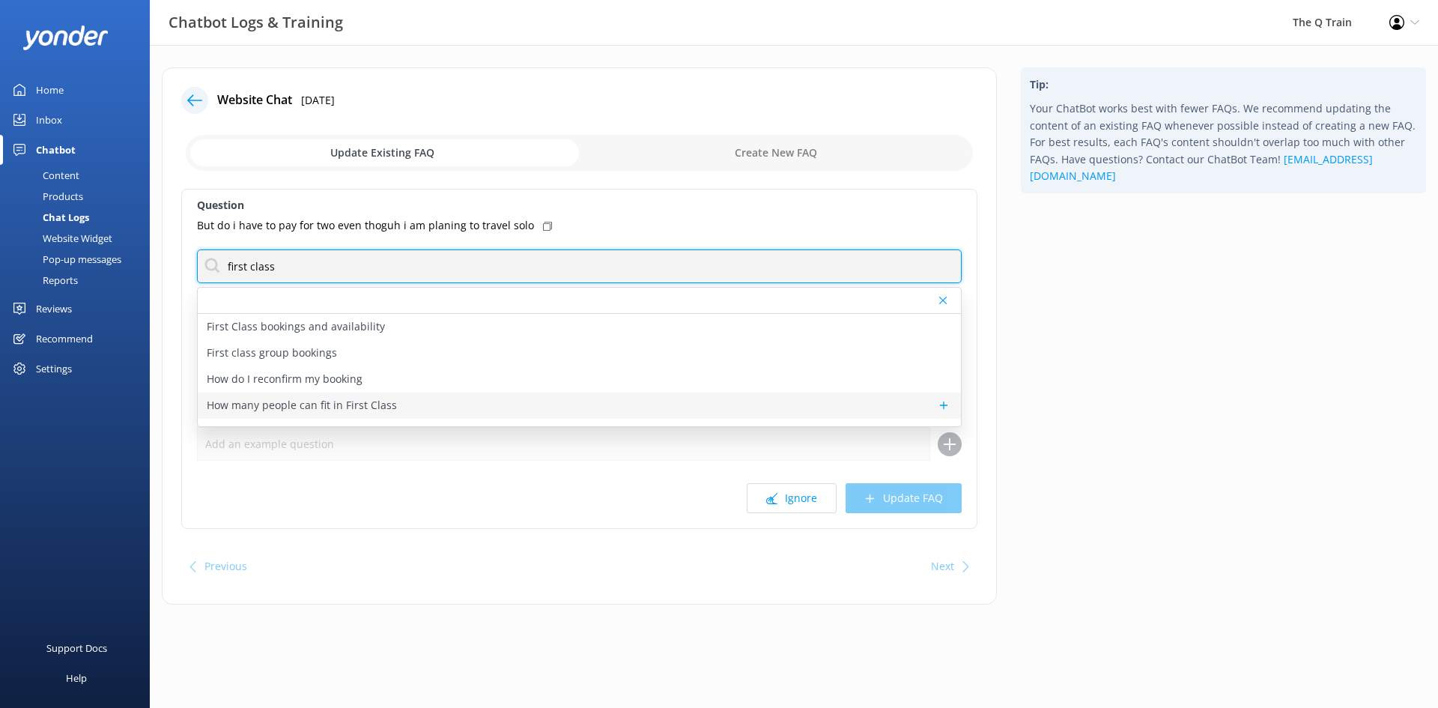
type input "first class"
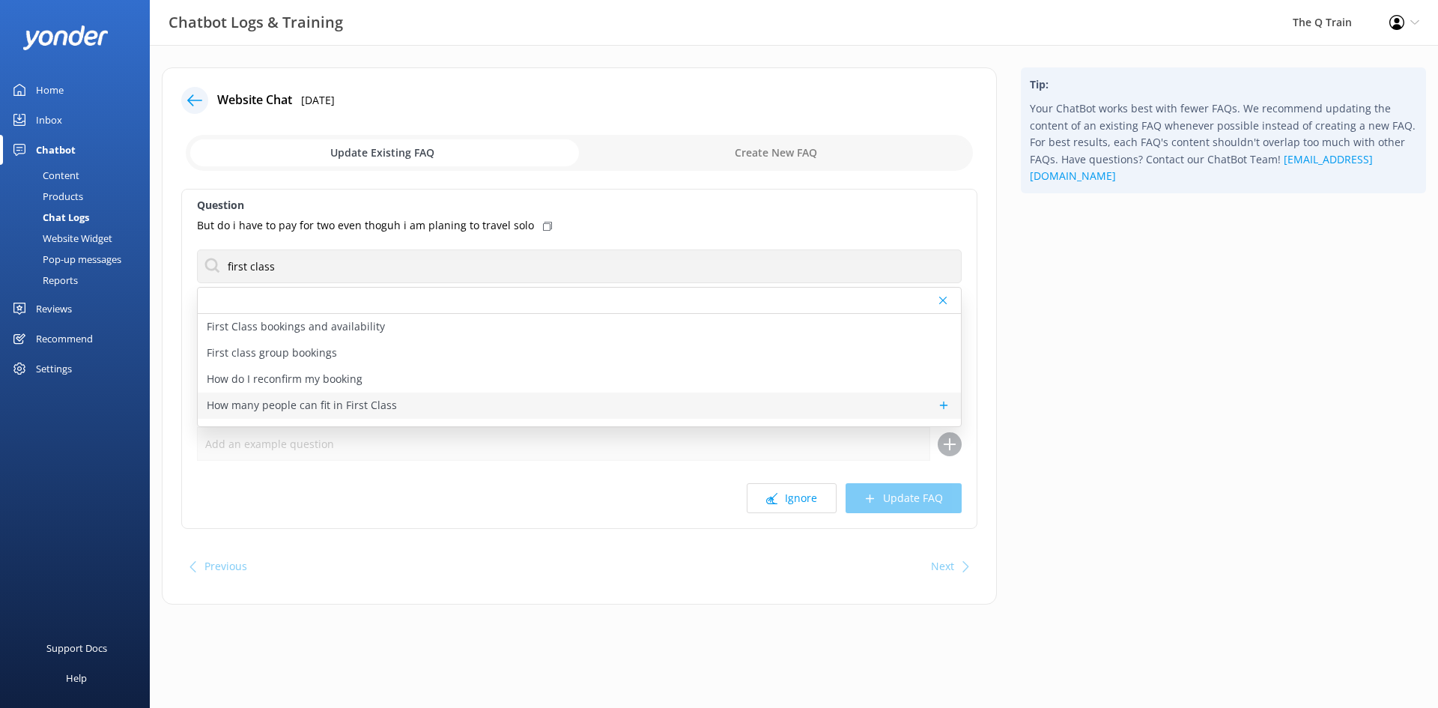
click at [349, 407] on p "How many people can fit in First Class" at bounding box center [302, 405] width 190 height 16
type textarea "First Class dining is available for couples in private two-person compartments,…"
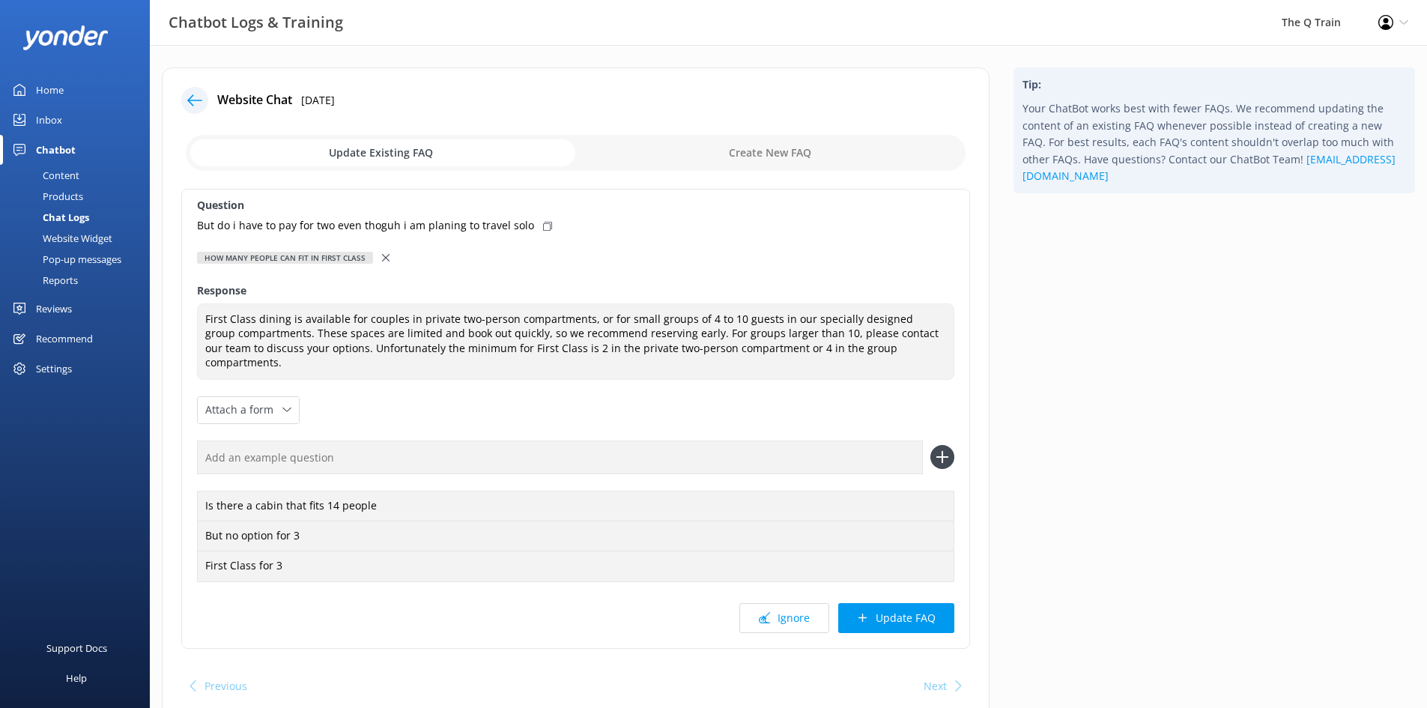
click at [325, 443] on input "text" at bounding box center [560, 458] width 726 height 34
paste input "Hi there, I want to book firdt class compartment but I am planing to travel solo"
click at [339, 441] on input "Hi there, I want to book firdt class compartment but I am planing to travel solo" at bounding box center [560, 458] width 726 height 34
type input "Hi there, I want to book first class compartment but I am planning to travel so…"
click at [939, 445] on icon at bounding box center [942, 457] width 24 height 24
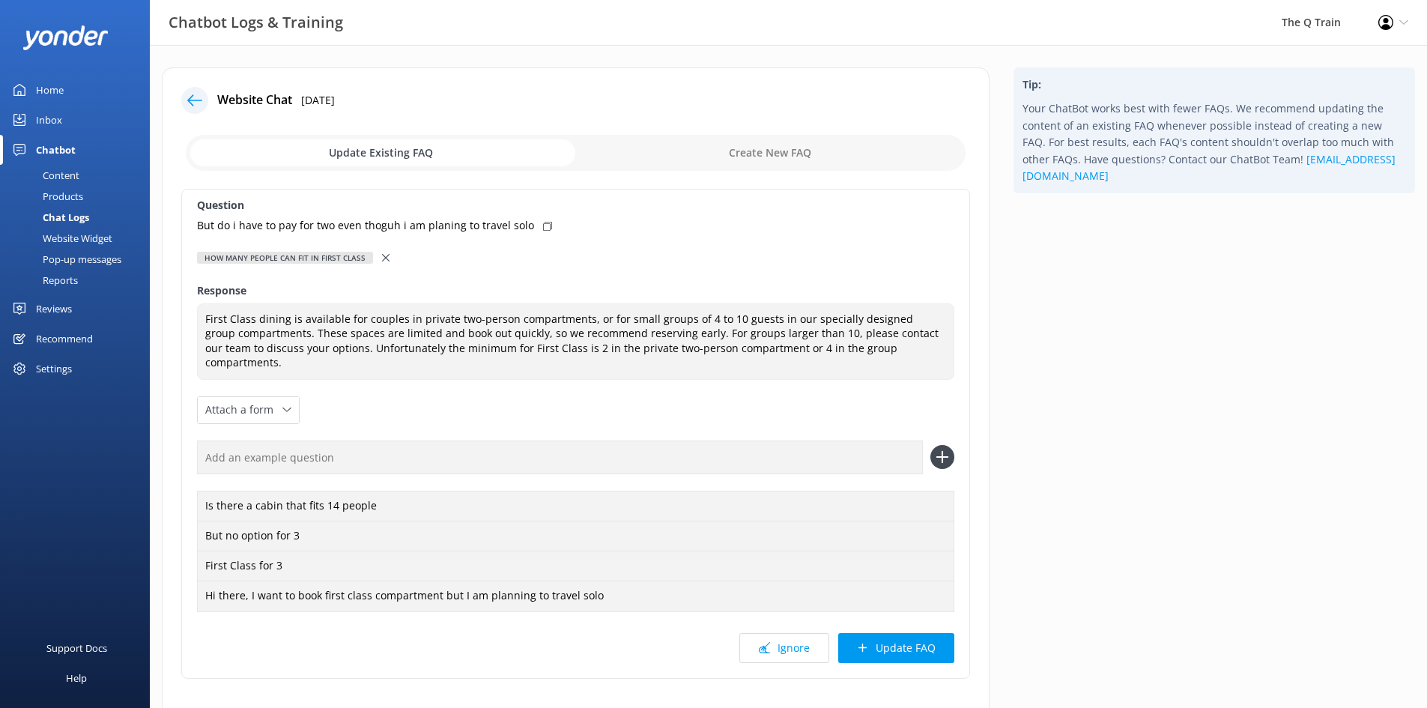
click at [367, 447] on input "text" at bounding box center [560, 458] width 726 height 34
type input "travel solo first class"
click at [945, 451] on use at bounding box center [942, 457] width 13 height 13
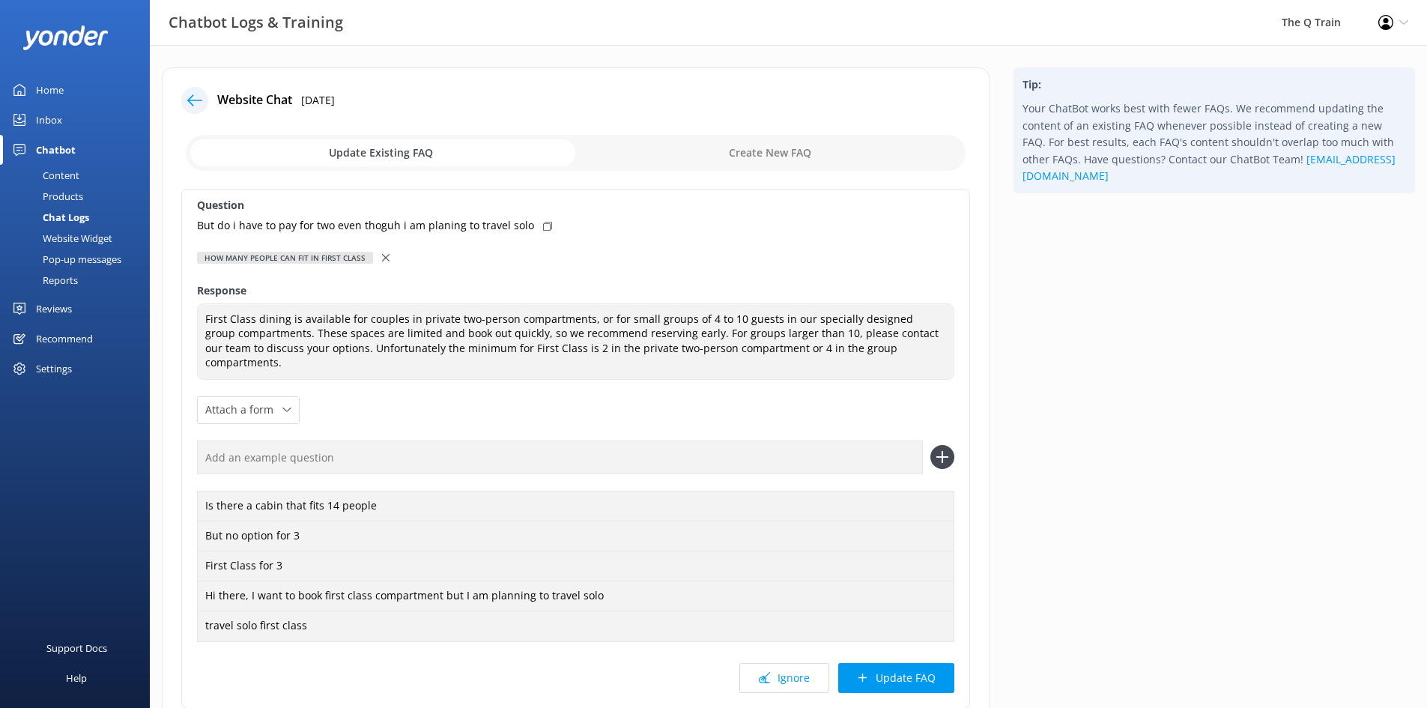
click at [486, 441] on input "text" at bounding box center [560, 458] width 726 height 34
type input "first class for 1"
click at [944, 451] on use at bounding box center [942, 457] width 13 height 13
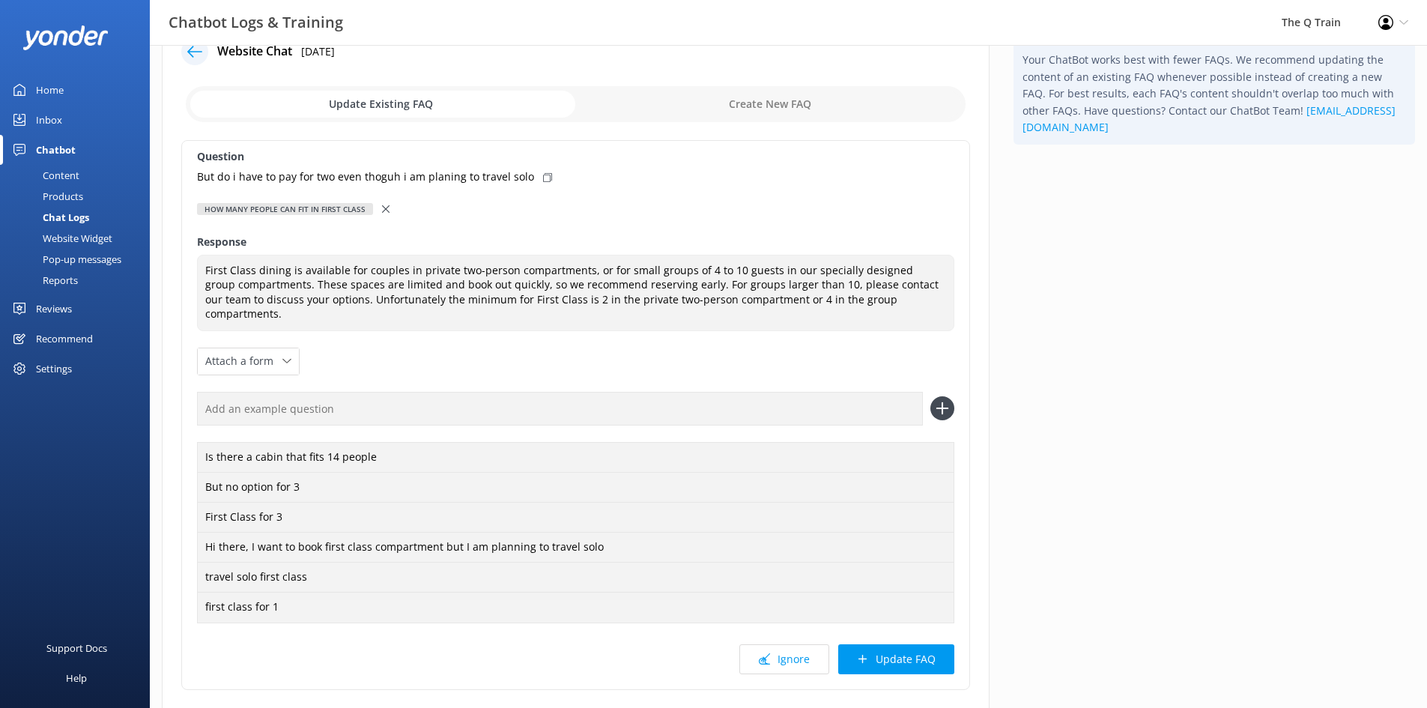
scroll to position [75, 0]
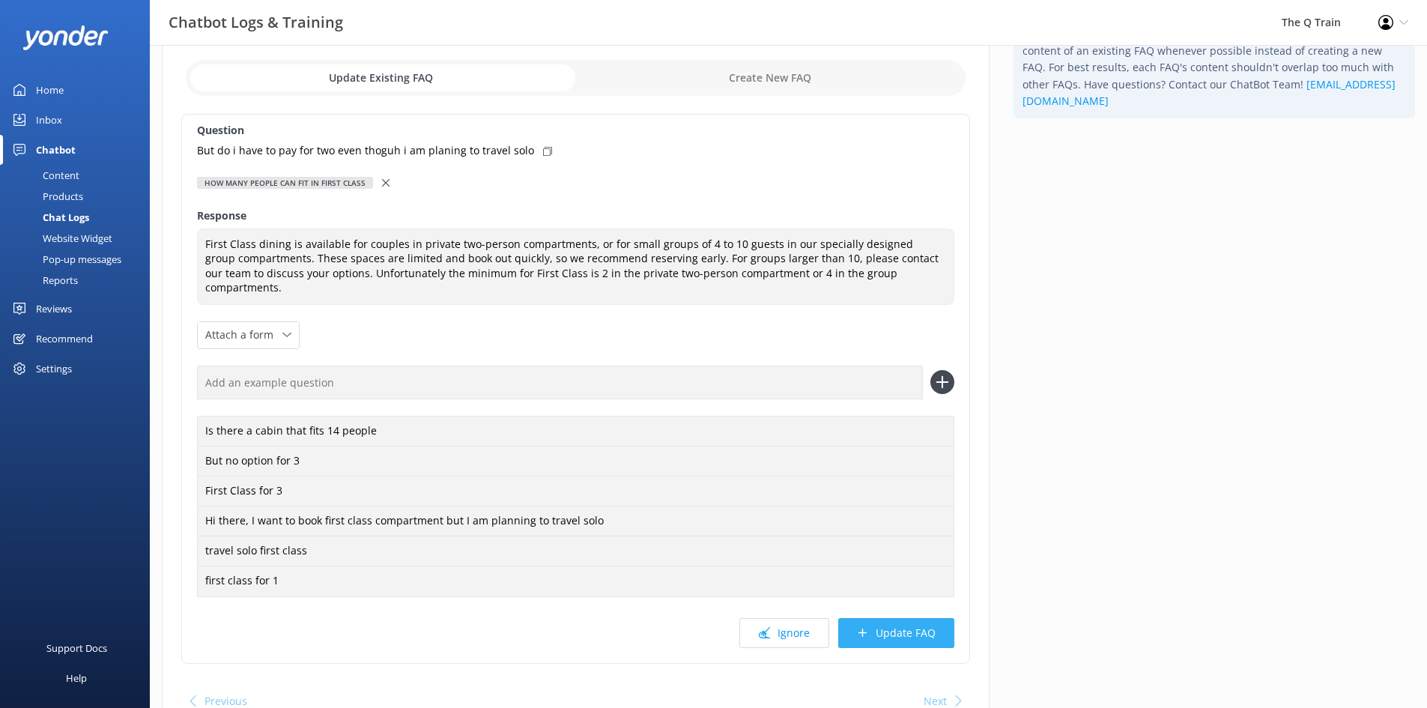
click at [901, 620] on button "Update FAQ" at bounding box center [896, 633] width 116 height 30
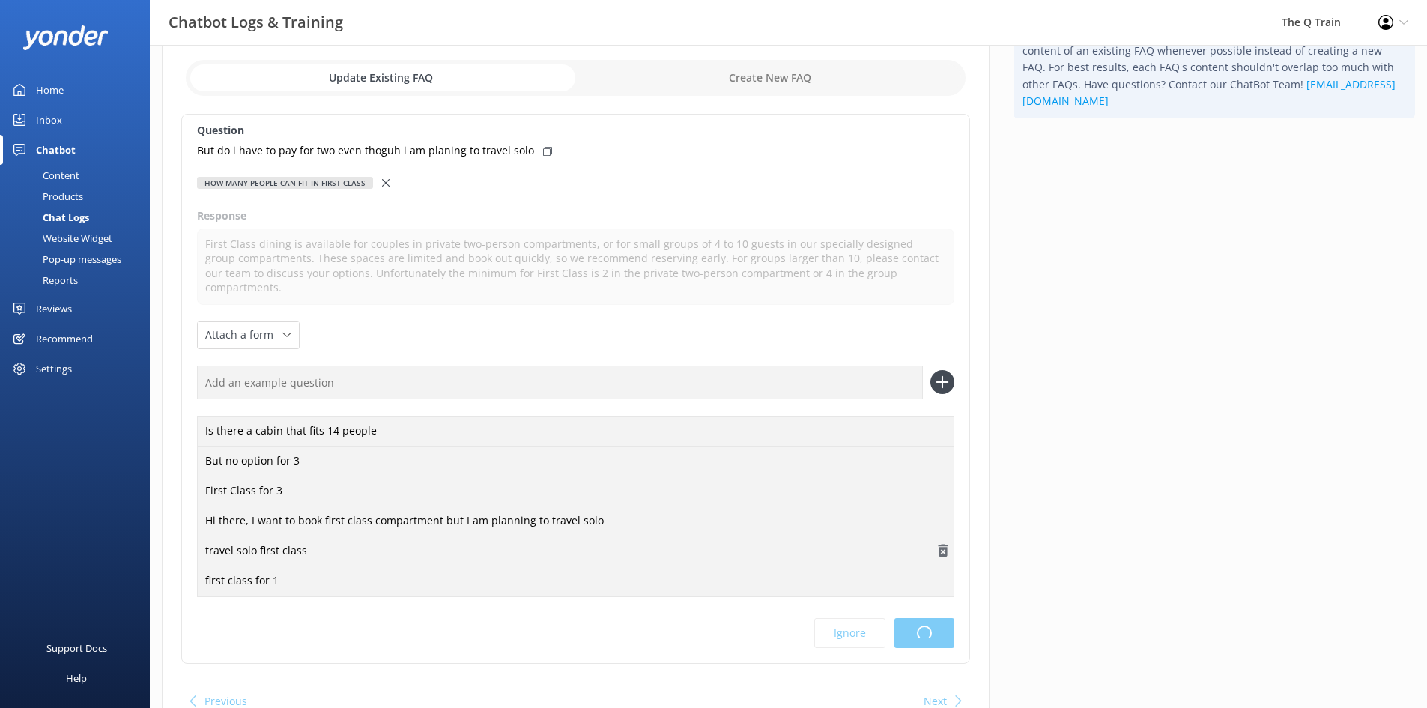
scroll to position [0, 0]
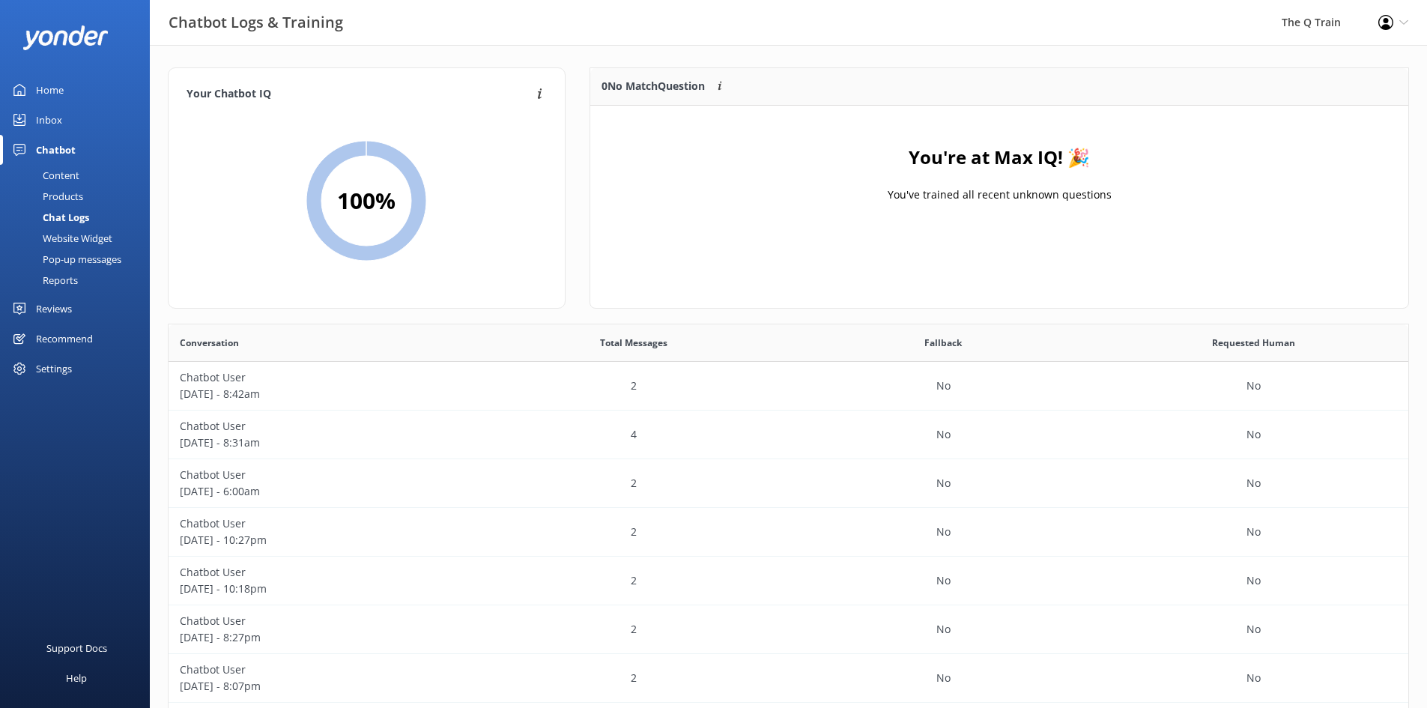
click at [47, 79] on div "Home" at bounding box center [50, 90] width 28 height 30
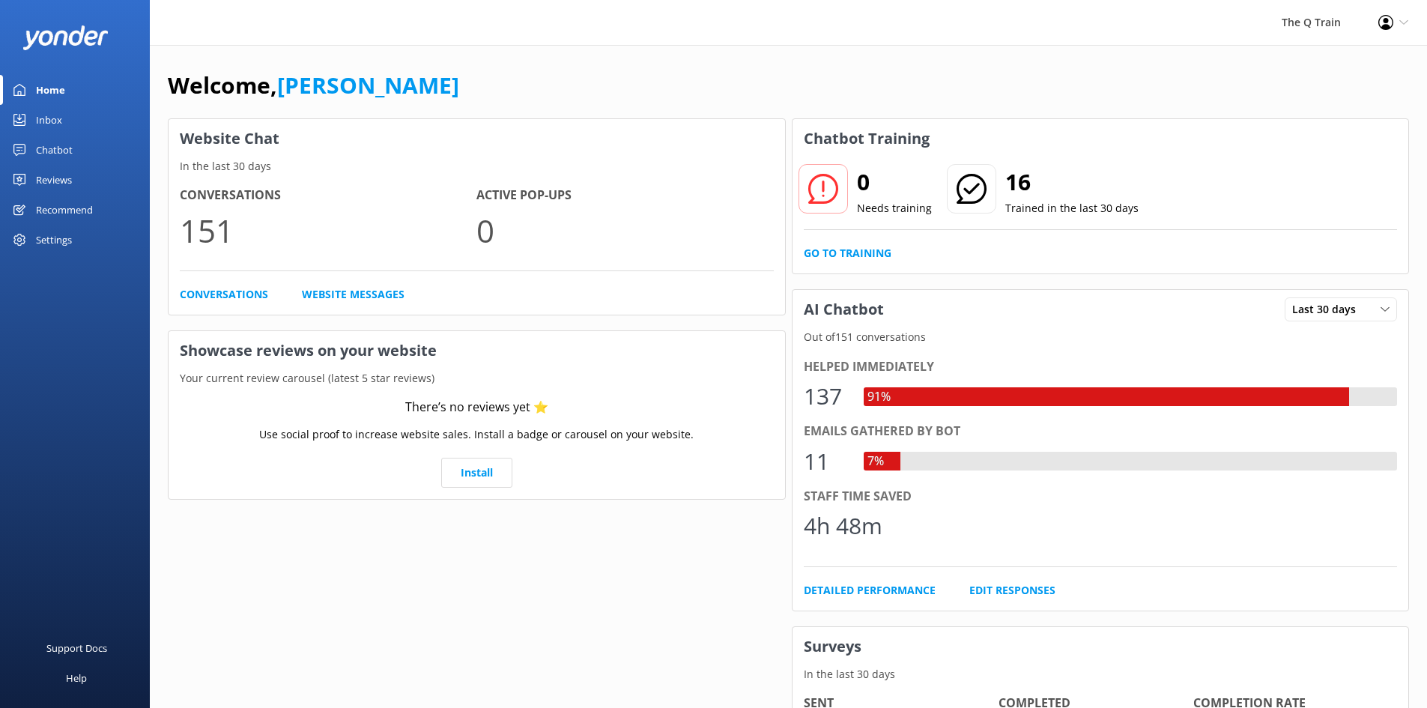
click at [55, 116] on div "Inbox" at bounding box center [49, 120] width 26 height 30
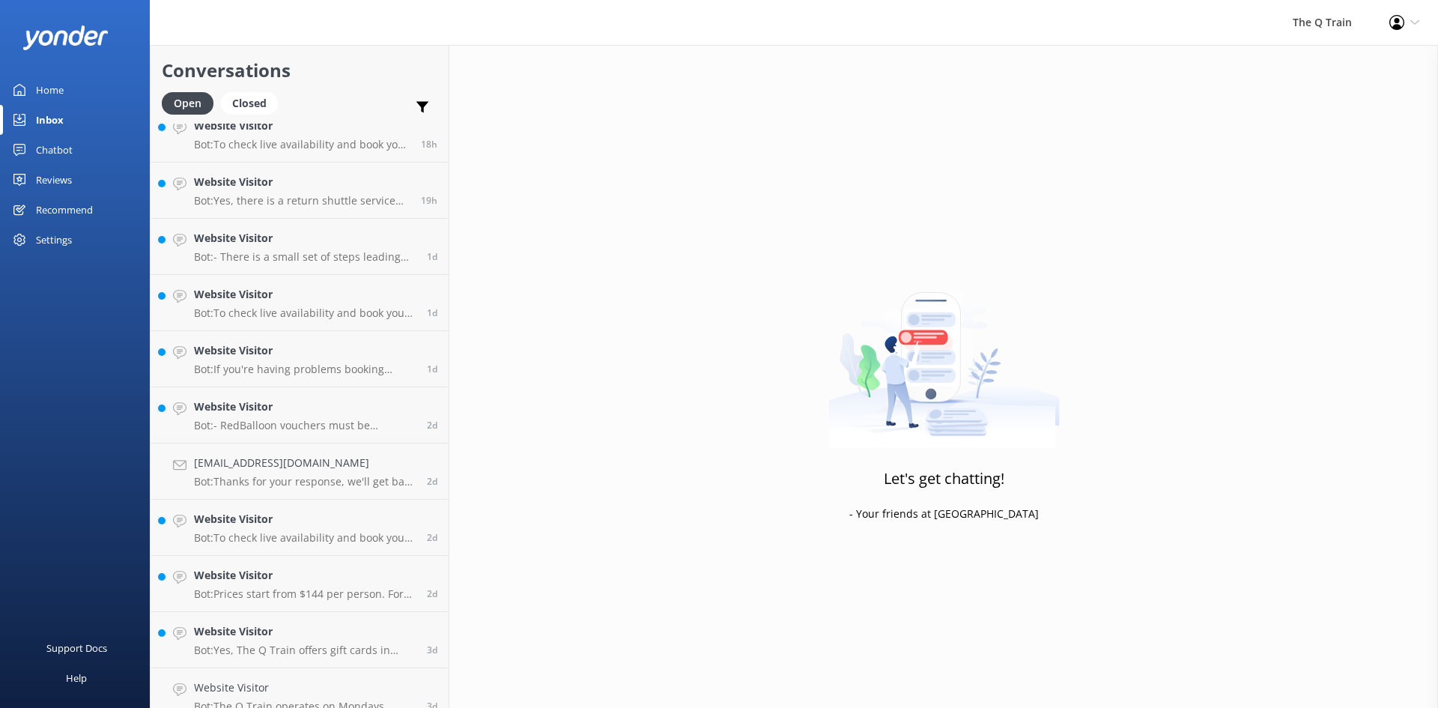
scroll to position [483, 0]
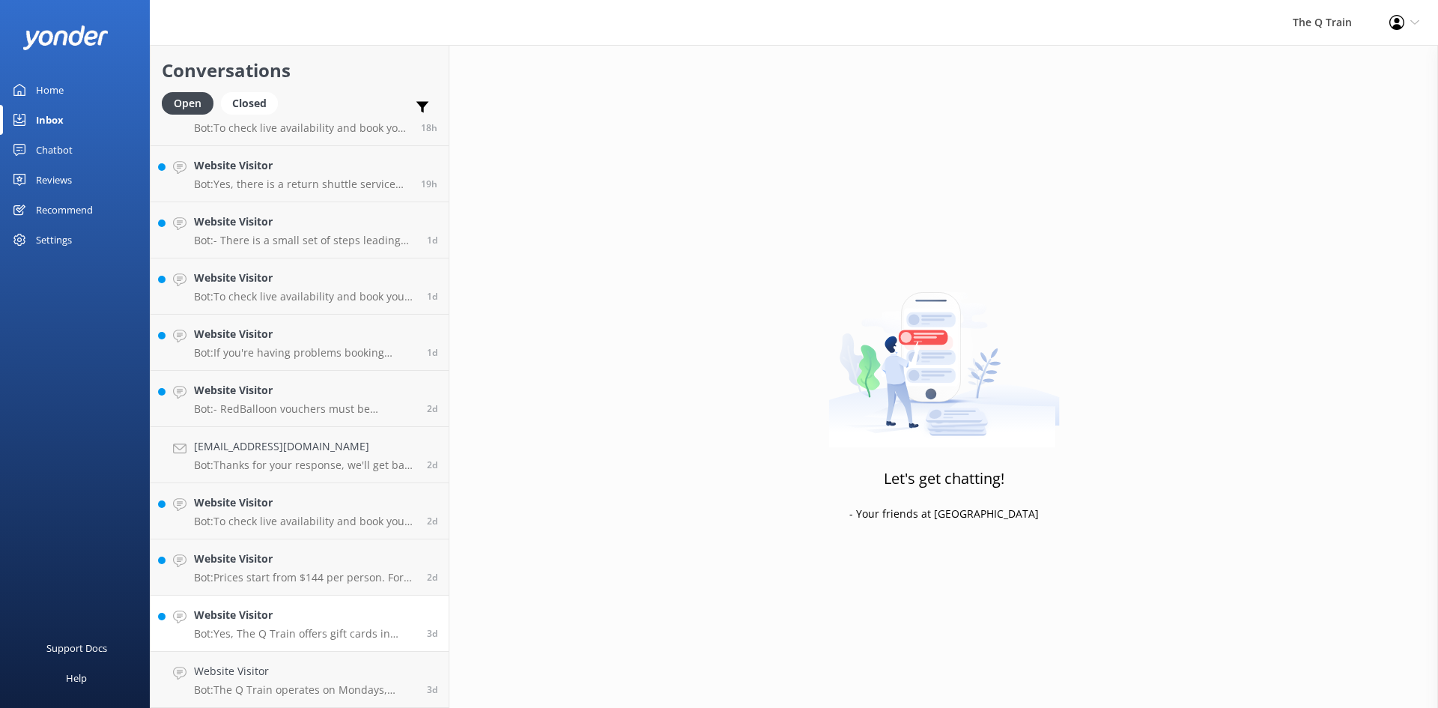
click at [311, 625] on div "Website Visitor Bot: Yes, The Q Train offers gift cards in flexible dollar amou…" at bounding box center [305, 623] width 222 height 33
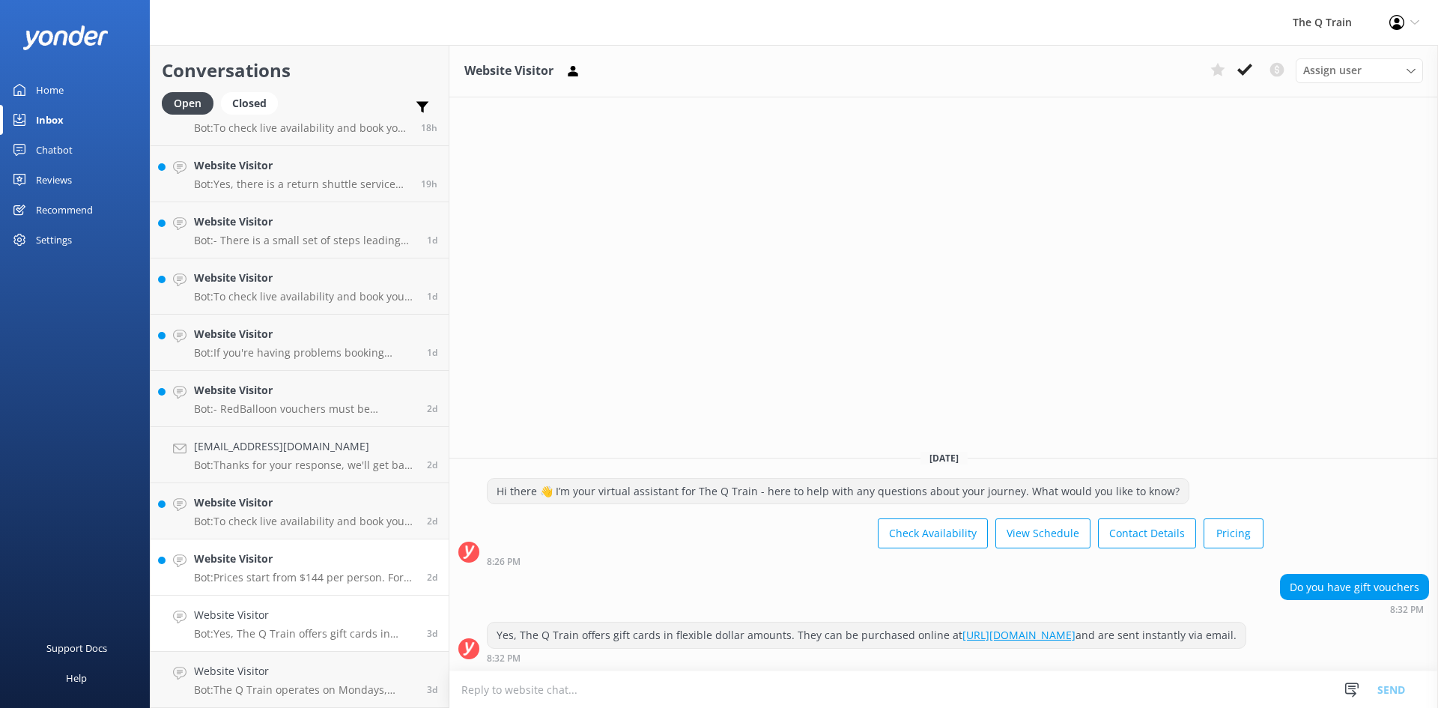
click at [304, 568] on div "Website Visitor Bot: Prices start from $144 per person. For more details on cur…" at bounding box center [305, 567] width 222 height 33
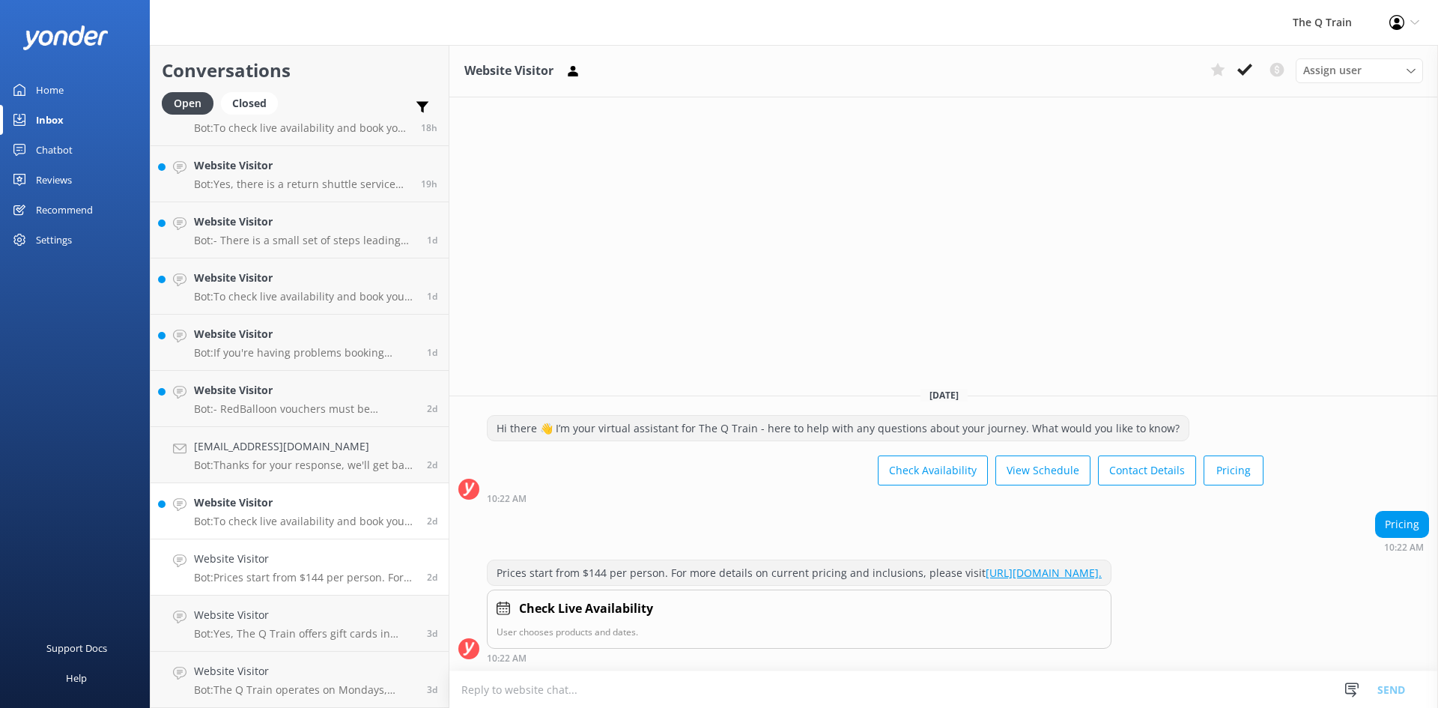
click at [303, 523] on p "Bot: To check live availability and book your experience, please click https://…" at bounding box center [305, 521] width 222 height 13
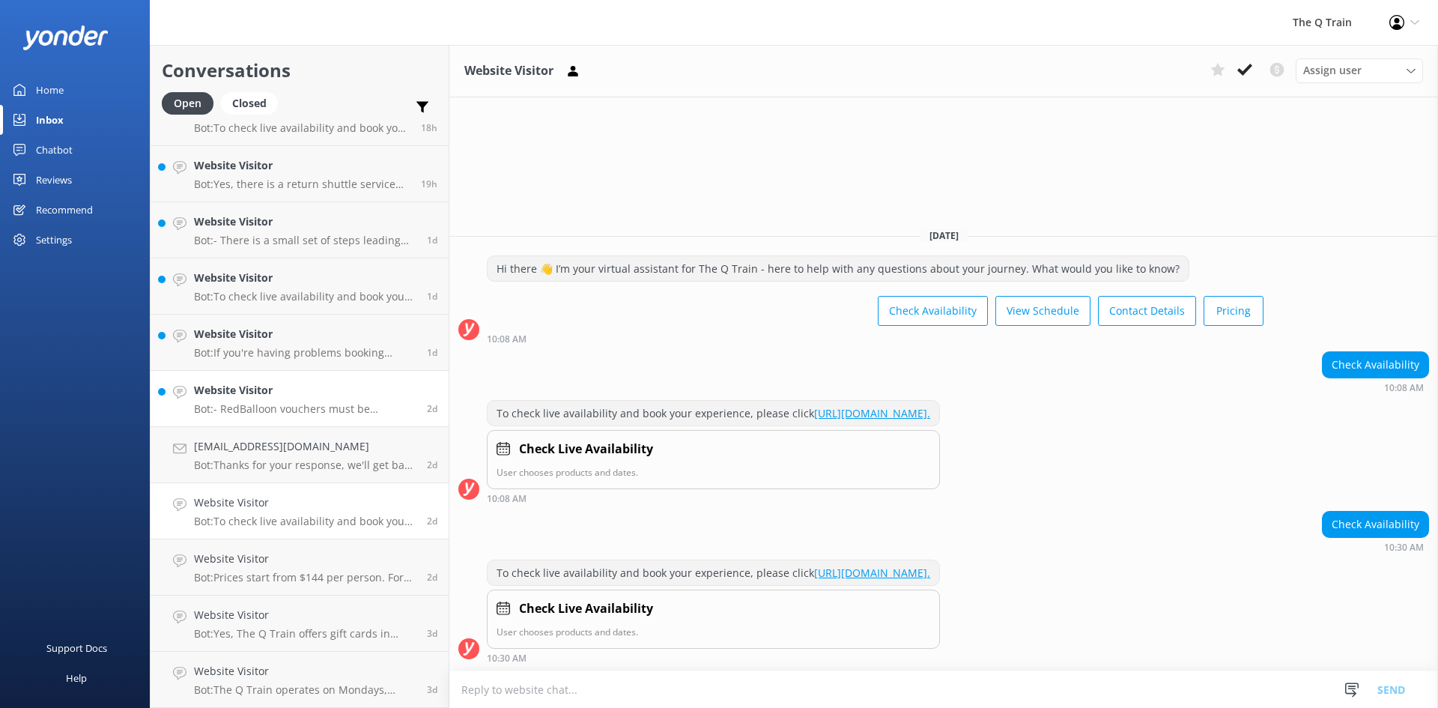
click at [311, 401] on div "Website Visitor Bot: - RedBalloon vouchers must be redeemed on the RedBalloon w…" at bounding box center [305, 398] width 222 height 33
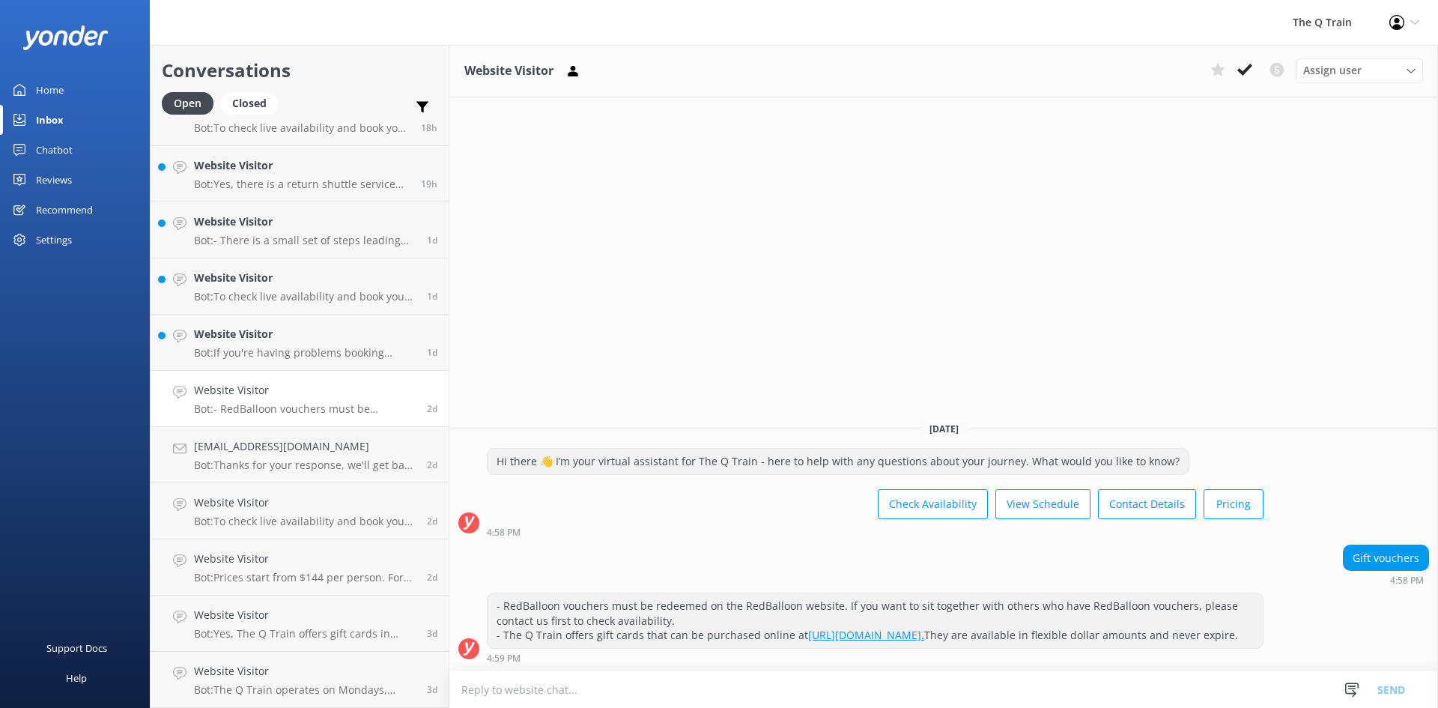
click at [312, 400] on div "Website Visitor Bot: - RedBalloon vouchers must be redeemed on the RedBalloon w…" at bounding box center [305, 398] width 222 height 33
click at [309, 341] on h4 "Website Visitor" at bounding box center [305, 334] width 222 height 16
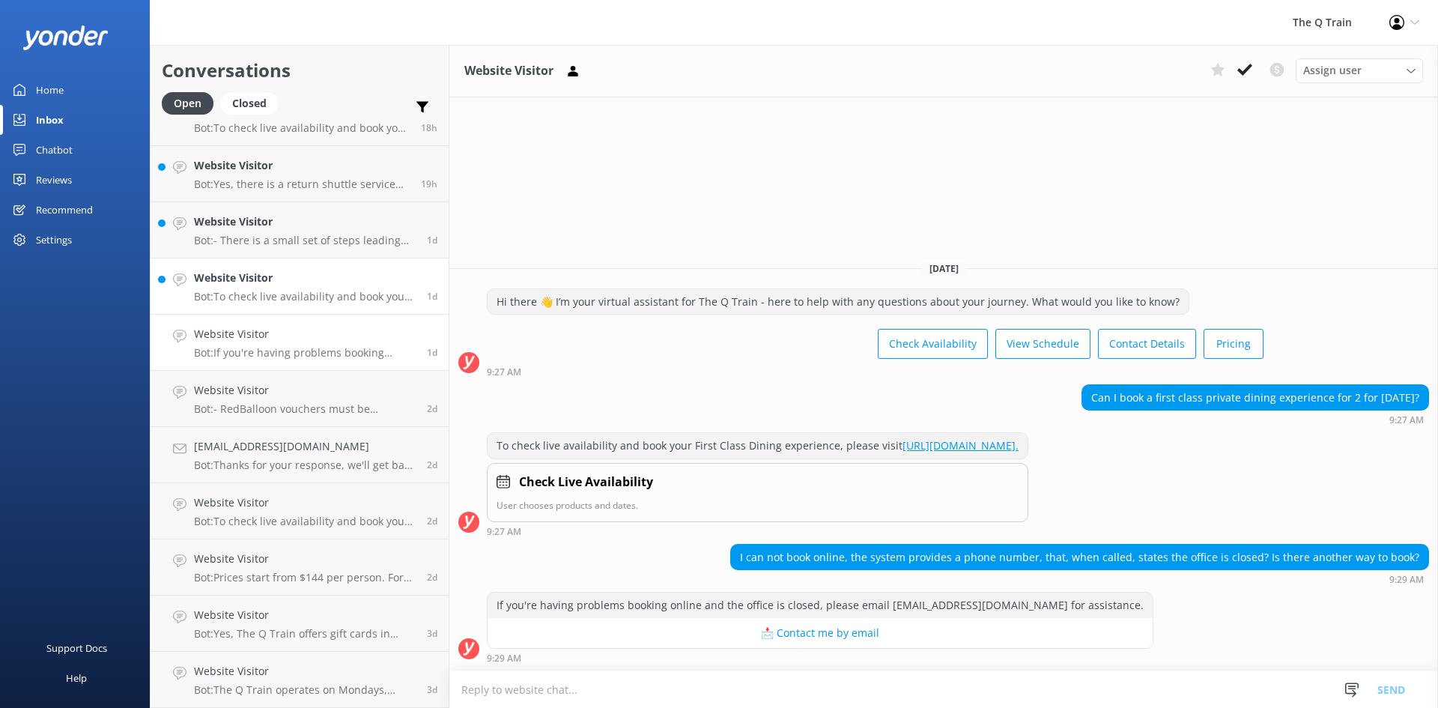
click at [309, 282] on h4 "Website Visitor" at bounding box center [305, 278] width 222 height 16
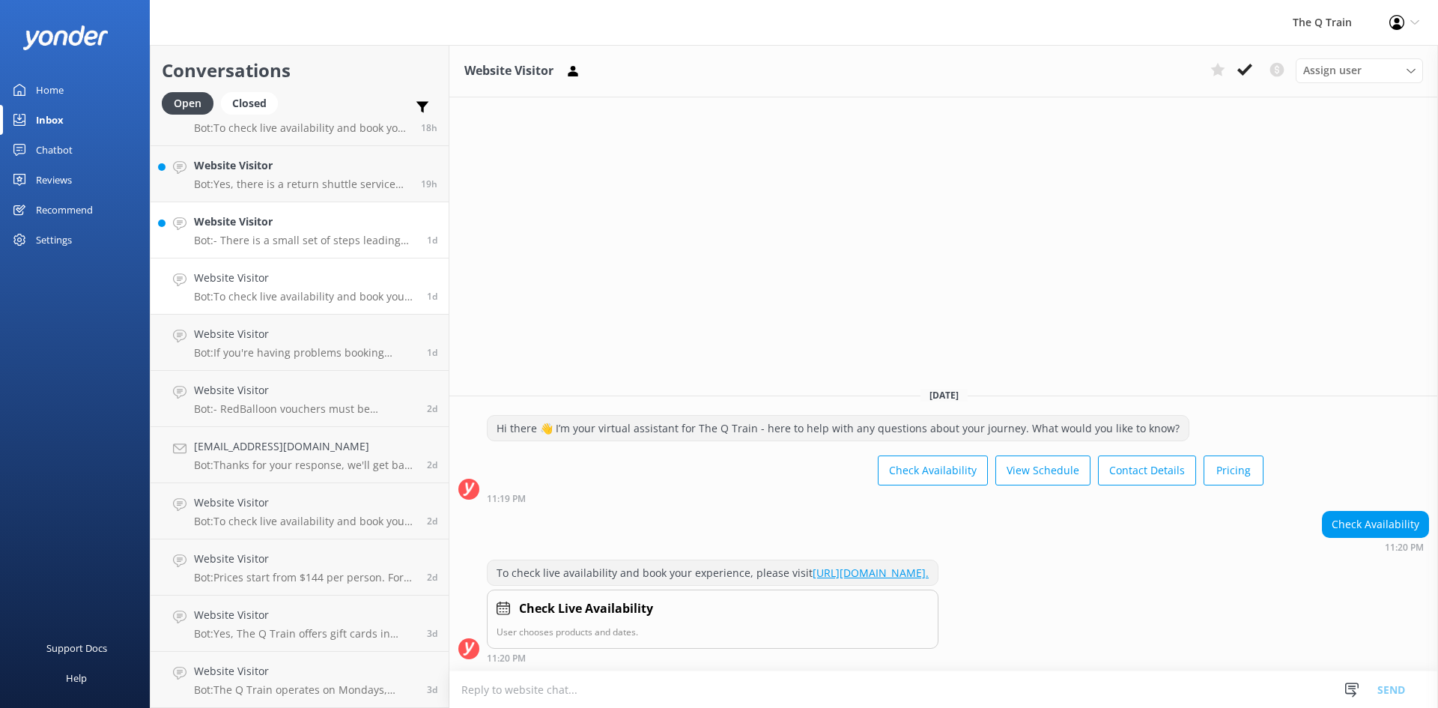
click at [305, 234] on p "Bot: - There is a small set of steps leading up to the Drysdale Station House, …" at bounding box center [305, 240] width 222 height 13
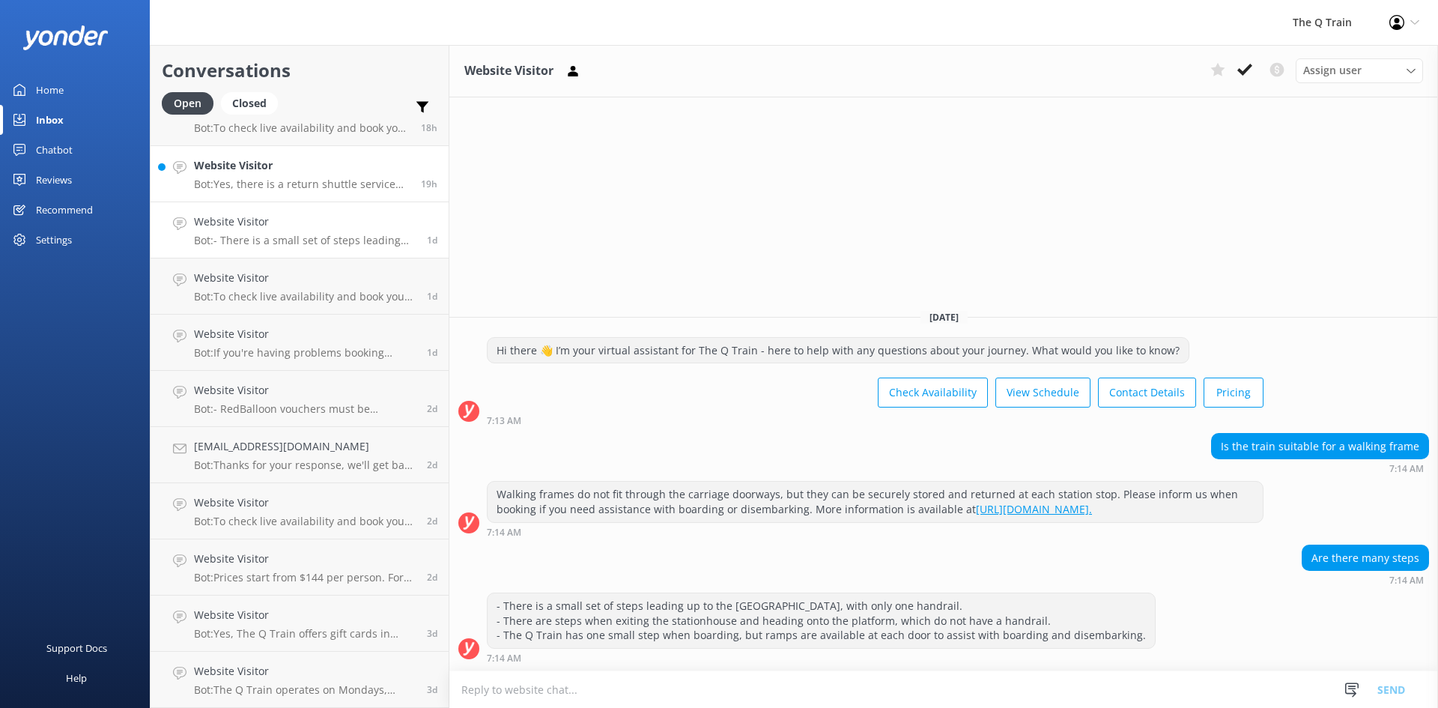
click at [263, 169] on h4 "Website Visitor" at bounding box center [302, 165] width 216 height 16
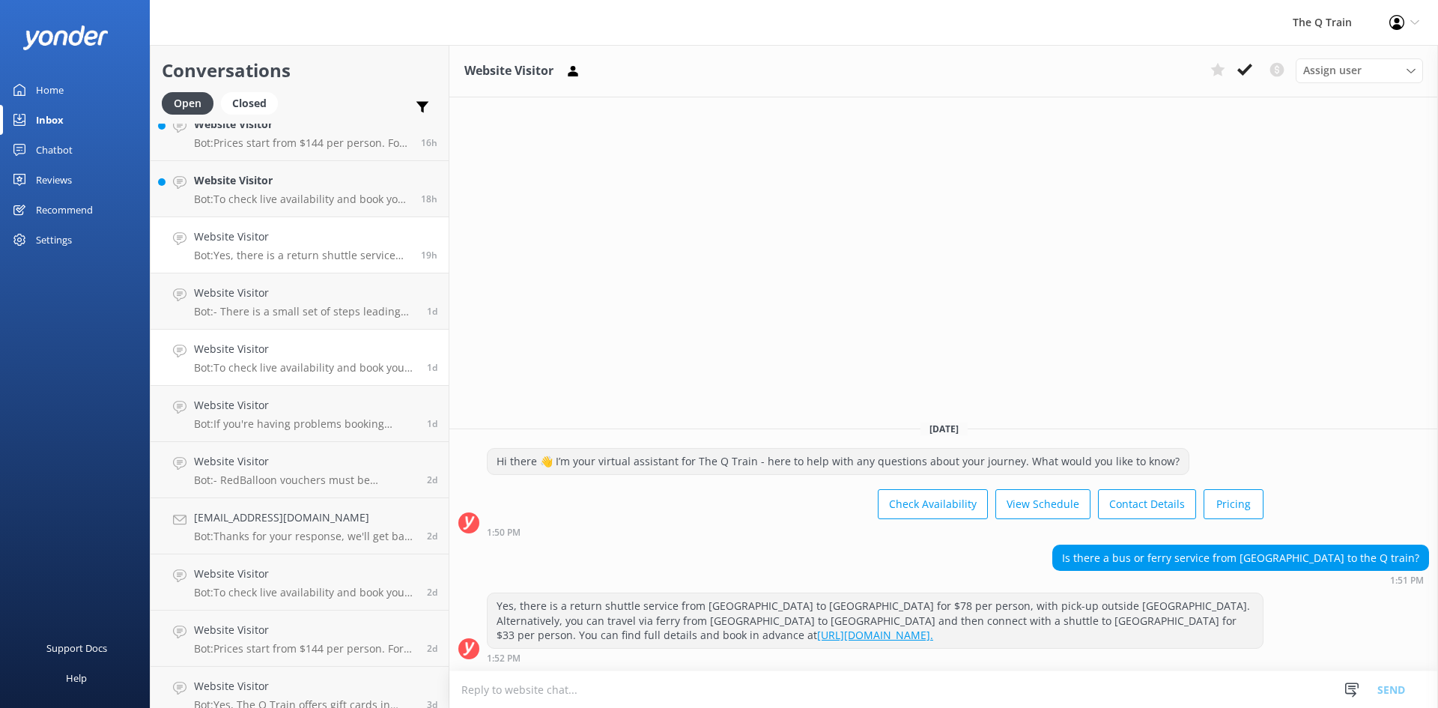
scroll to position [333, 0]
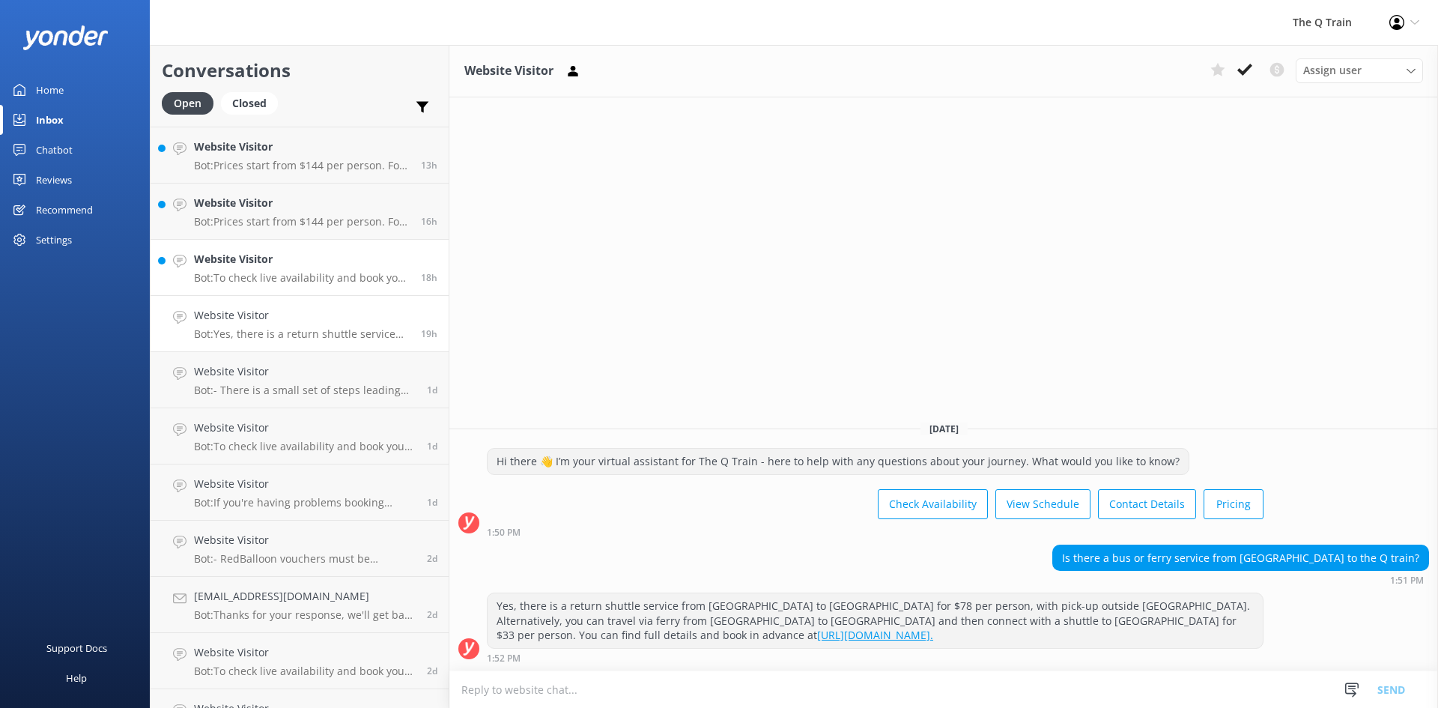
click at [280, 270] on div "Website Visitor Bot: To check live availability and book your experience, pleas…" at bounding box center [302, 267] width 216 height 33
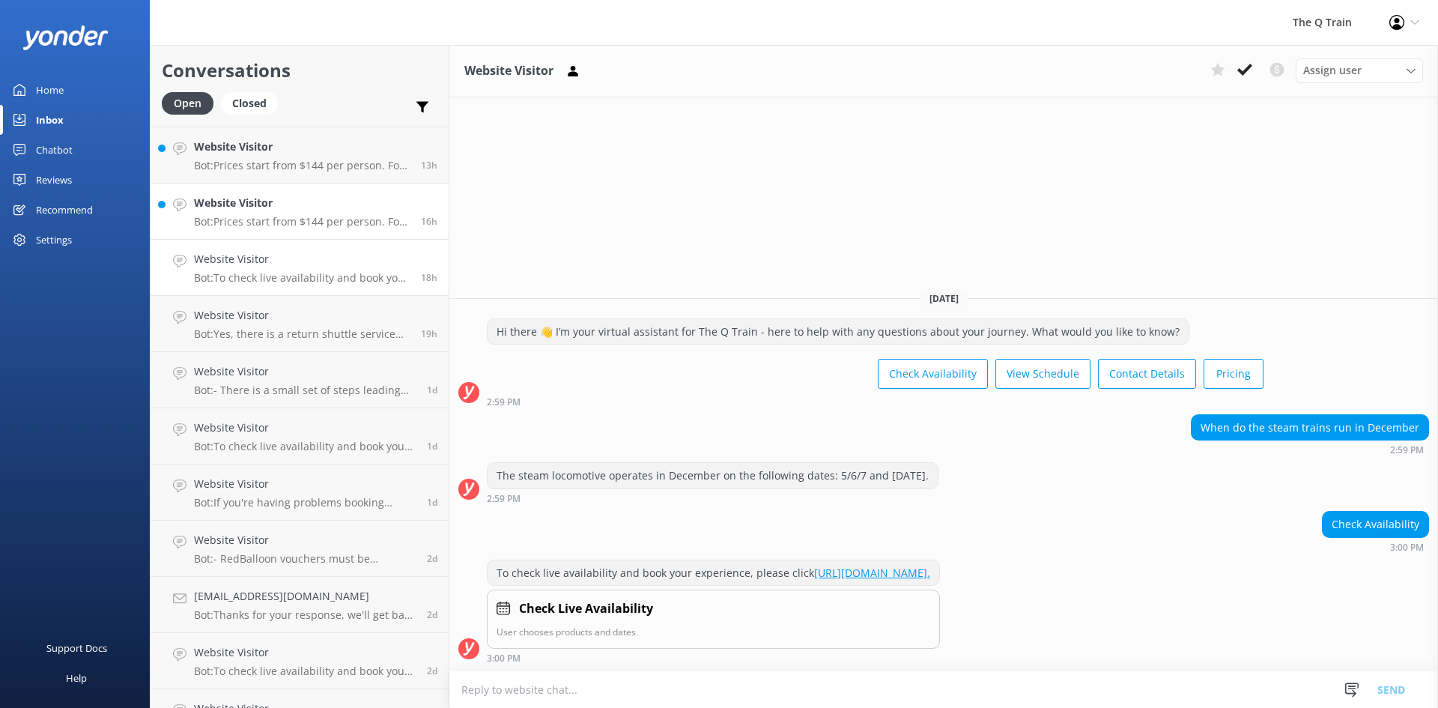
click at [262, 223] on p "Bot: Prices start from $144 per person. For more details on current pricing and…" at bounding box center [302, 221] width 216 height 13
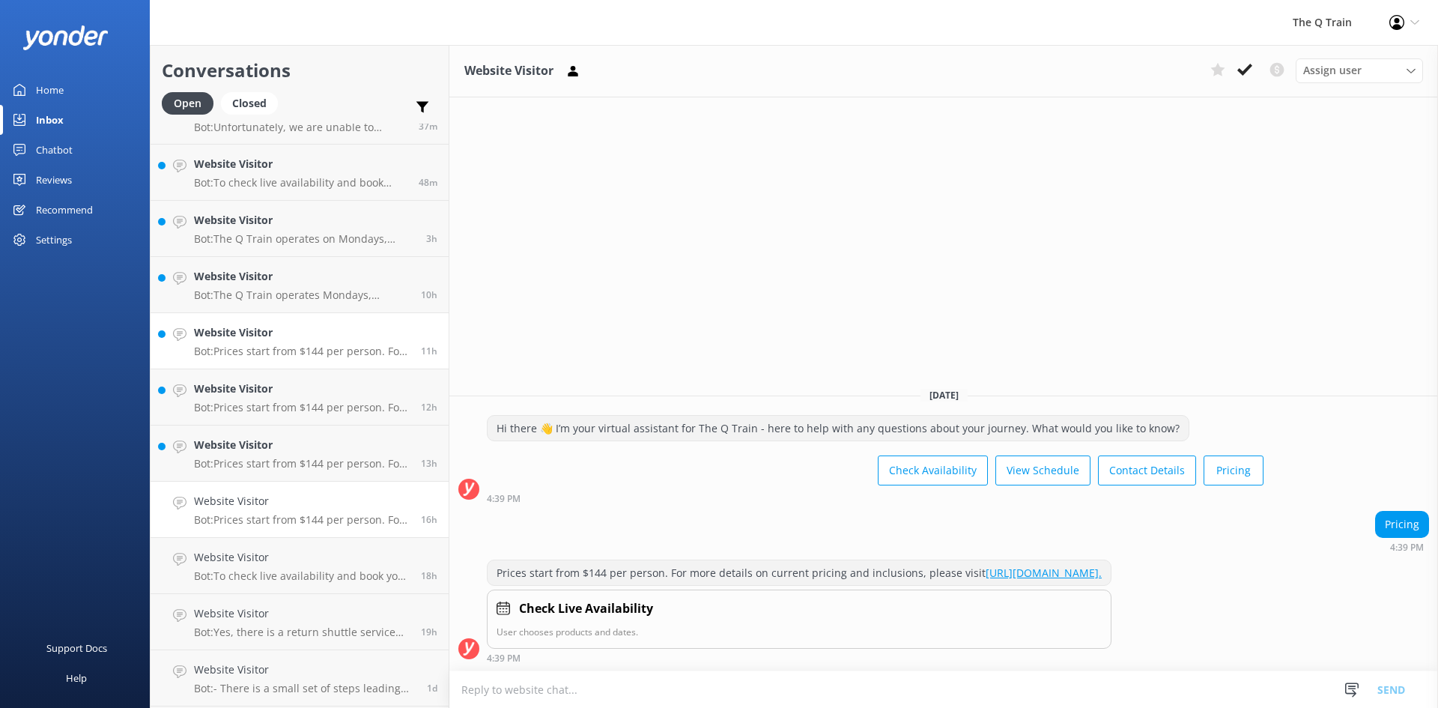
scroll to position [34, 0]
click at [264, 450] on h4 "Website Visitor" at bounding box center [302, 446] width 216 height 16
click at [274, 396] on h4 "Website Visitor" at bounding box center [302, 390] width 216 height 16
click at [283, 348] on p "Bot: Prices start from $144 per person. For more details on current pricing and…" at bounding box center [302, 352] width 216 height 13
click at [285, 287] on div "Website Visitor Bot: The Q Train operates Mondays, Thursdays, Fridays, Saturday…" at bounding box center [302, 286] width 216 height 33
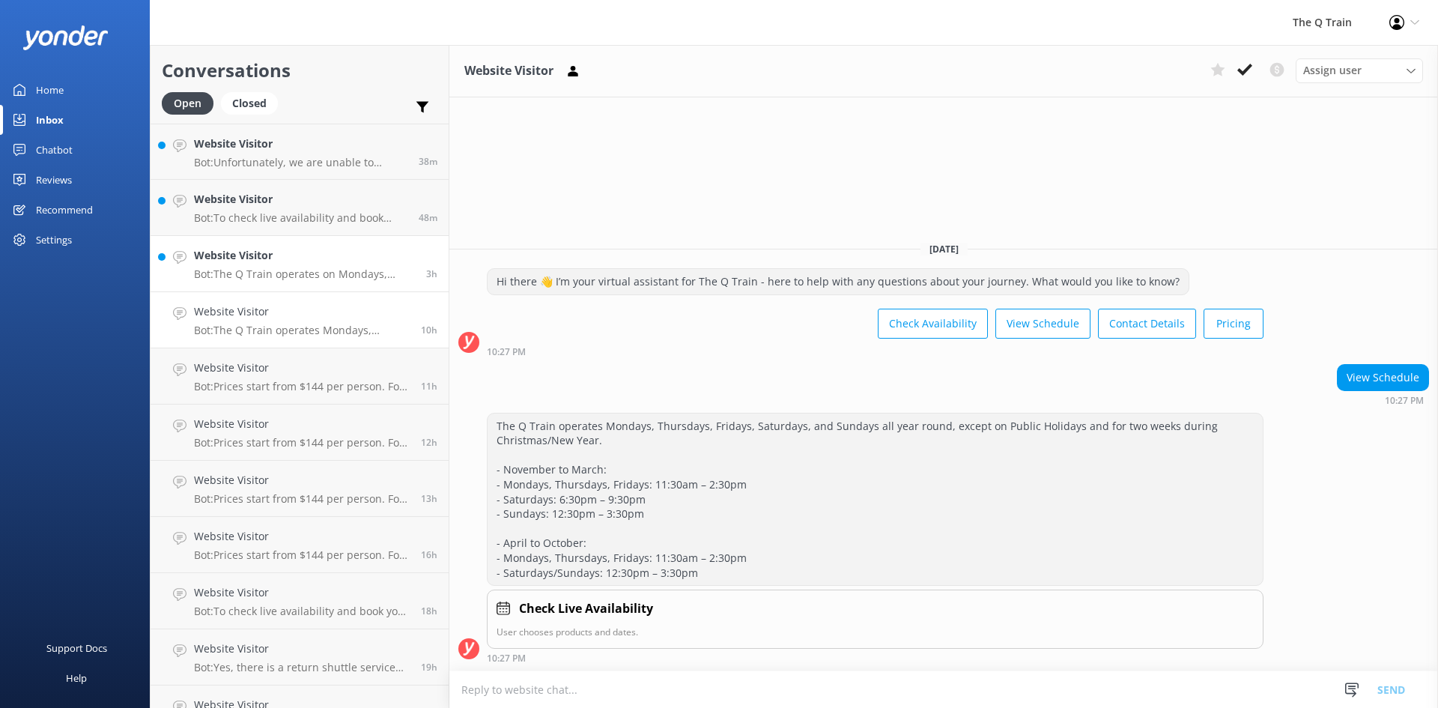
click at [282, 248] on h4 "Website Visitor" at bounding box center [304, 255] width 221 height 16
click at [283, 207] on h4 "Website Visitor" at bounding box center [301, 199] width 214 height 16
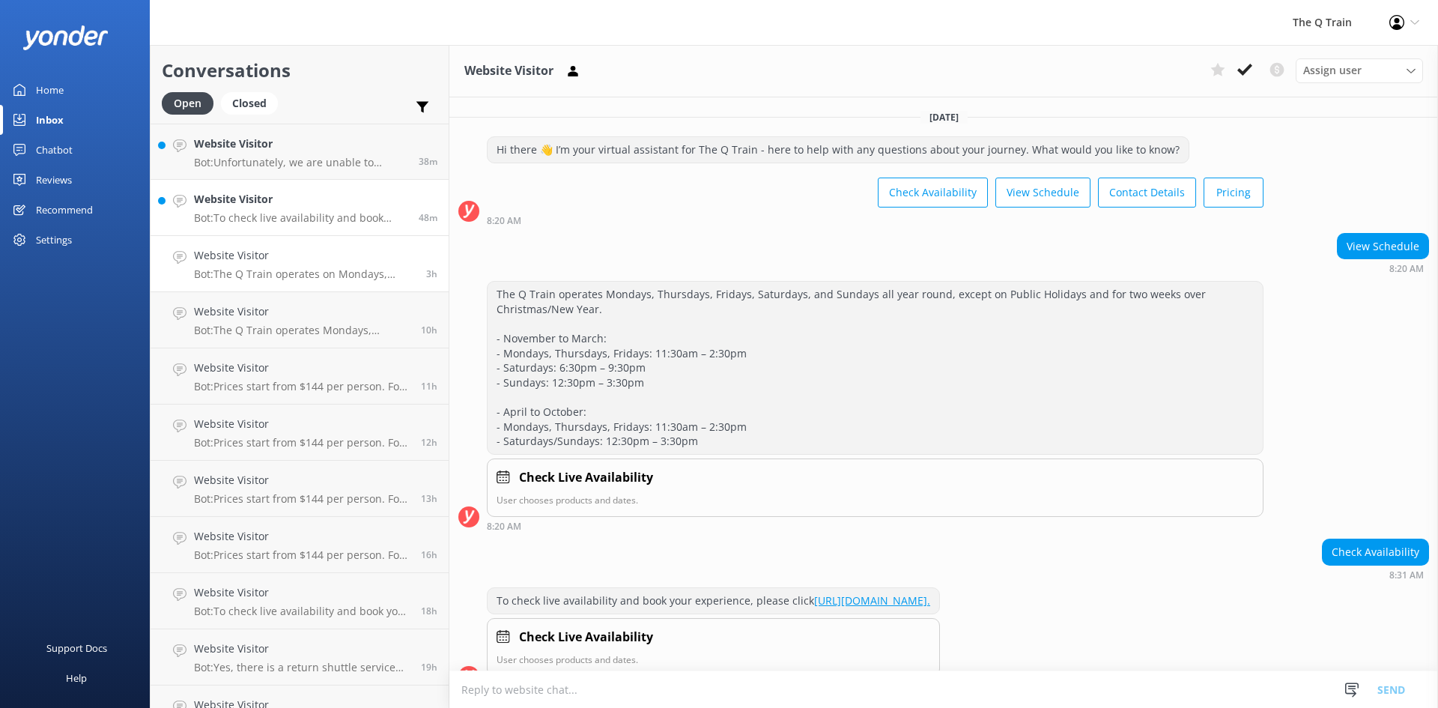
scroll to position [28, 0]
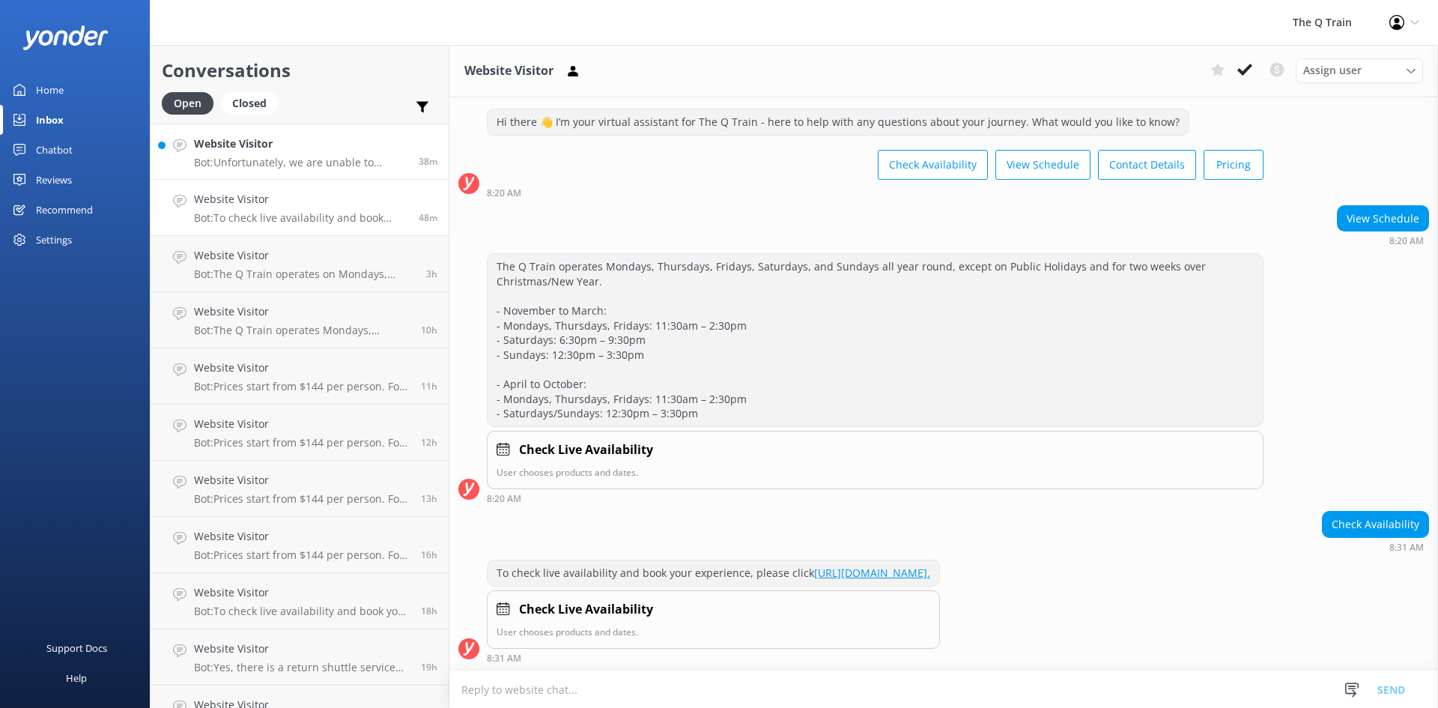
click at [285, 157] on p "Bot: Unfortunately, we are unable to provide Halal friendly meals as we have no…" at bounding box center [301, 162] width 214 height 13
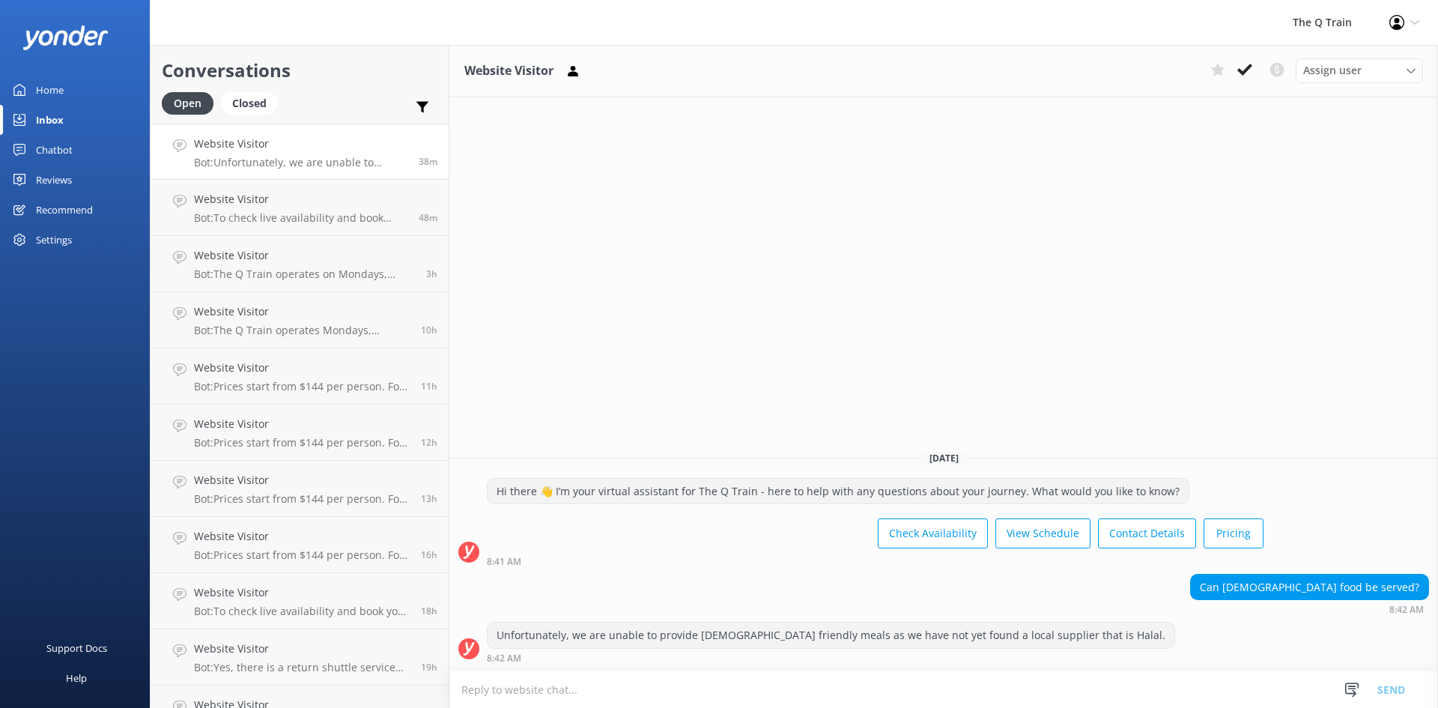
click at [73, 239] on div "Settings" at bounding box center [75, 240] width 150 height 30
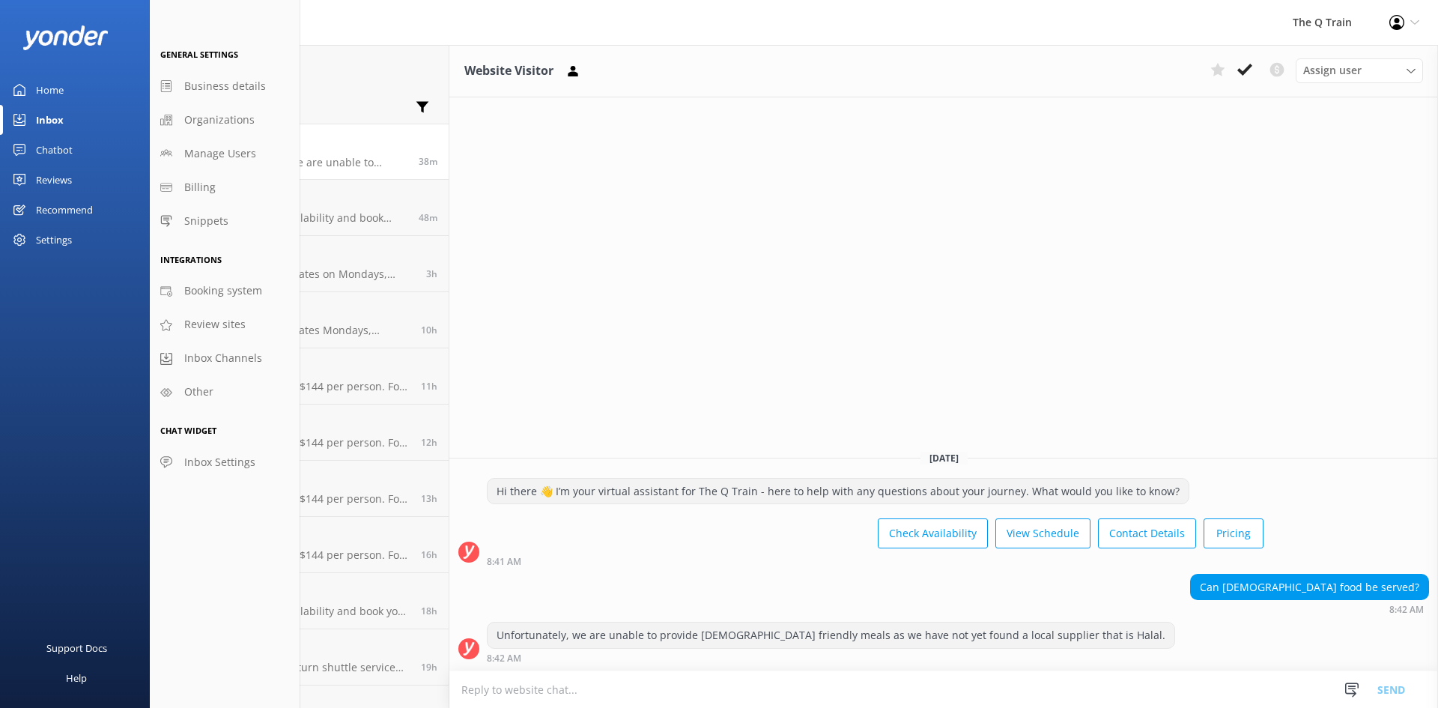
click at [76, 213] on div "Recommend" at bounding box center [64, 210] width 57 height 30
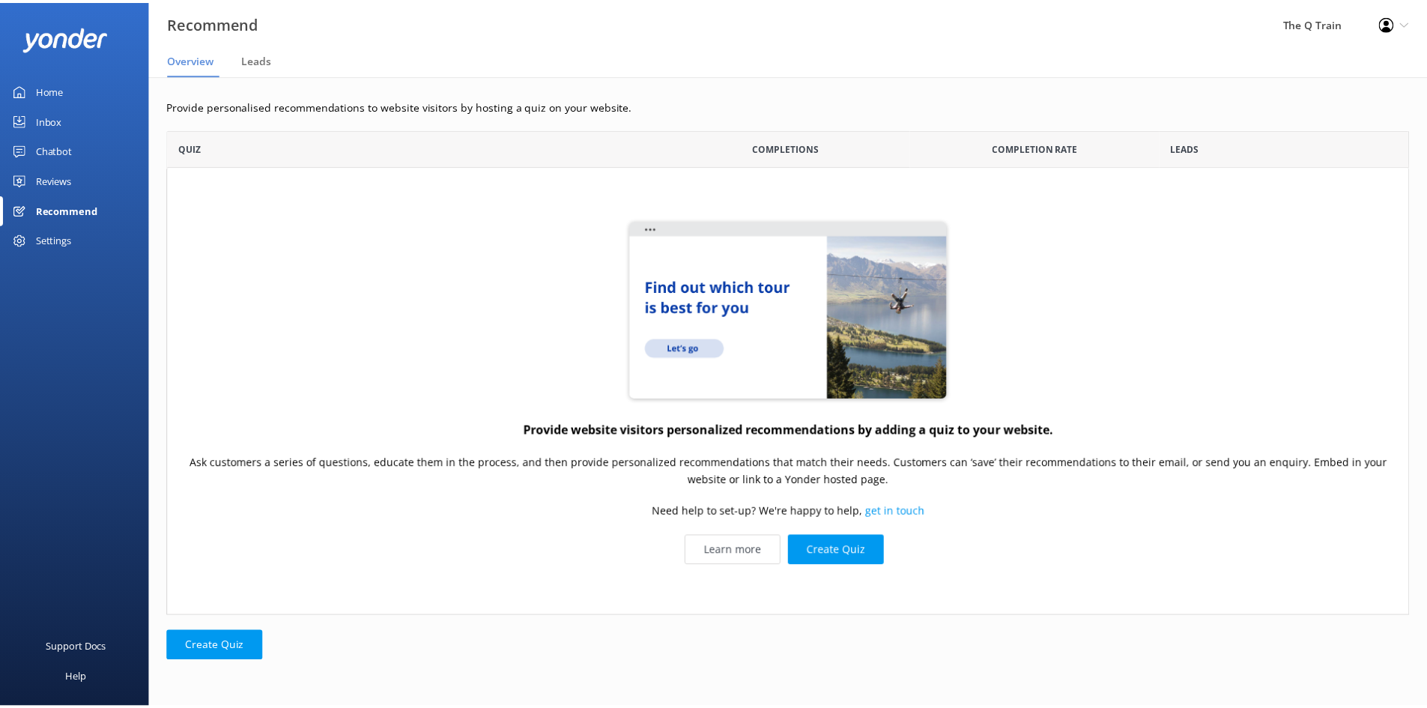
scroll to position [476, 1241]
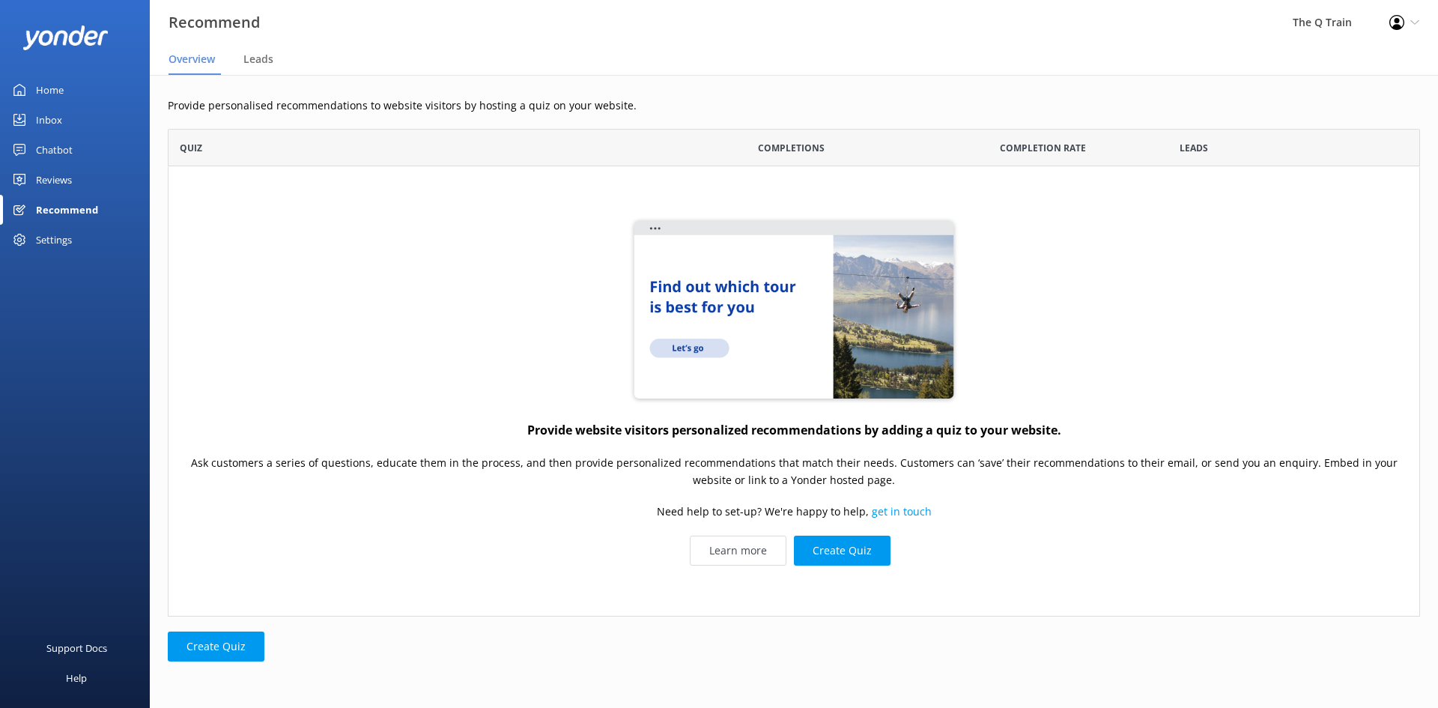
click at [77, 181] on link "Reviews" at bounding box center [75, 180] width 150 height 30
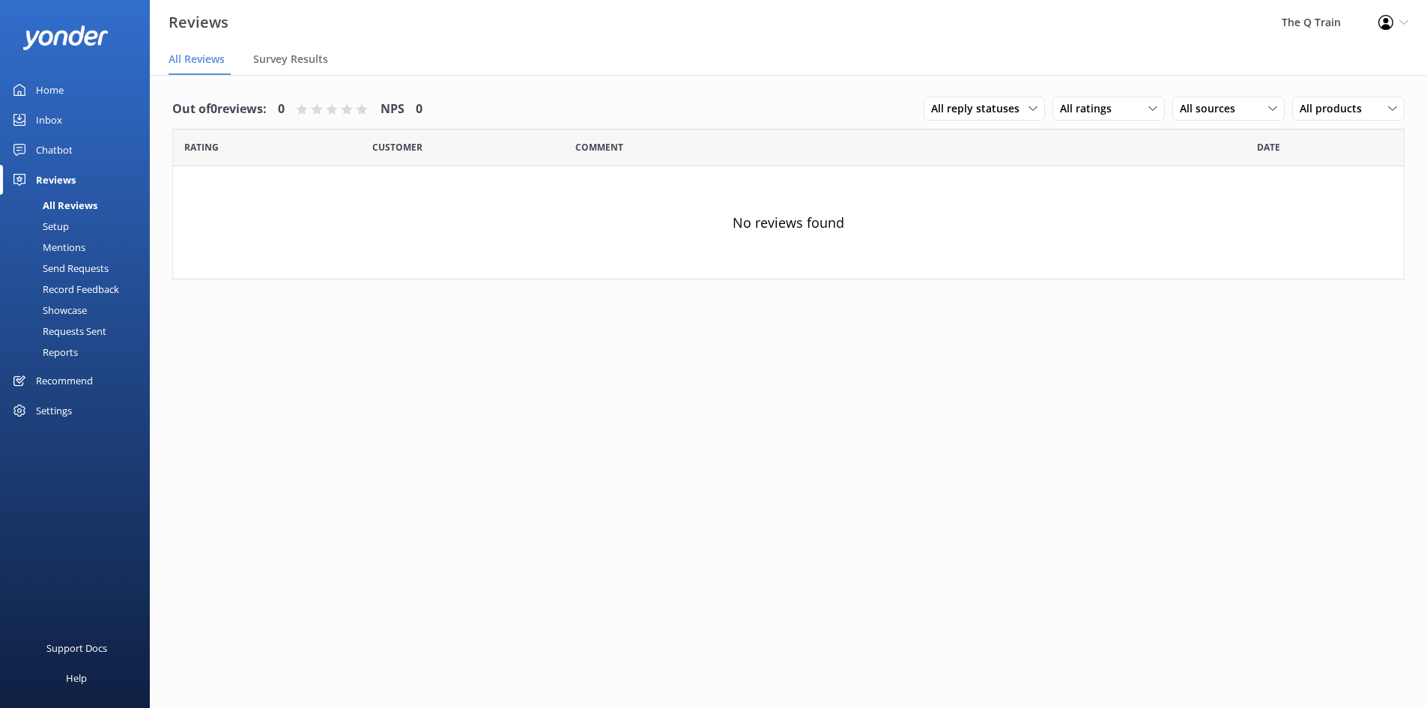
click at [55, 148] on div "Chatbot" at bounding box center [54, 150] width 37 height 30
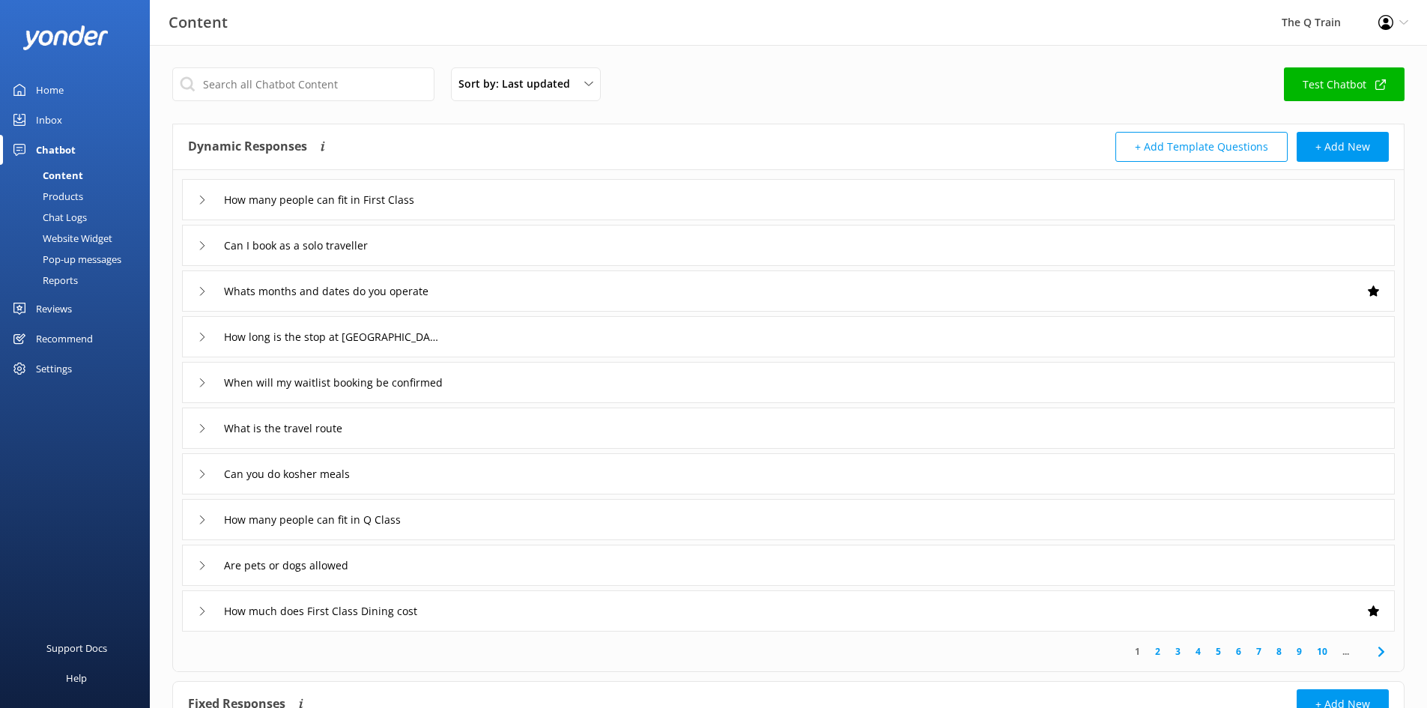
click at [69, 279] on div "Reports" at bounding box center [43, 280] width 69 height 21
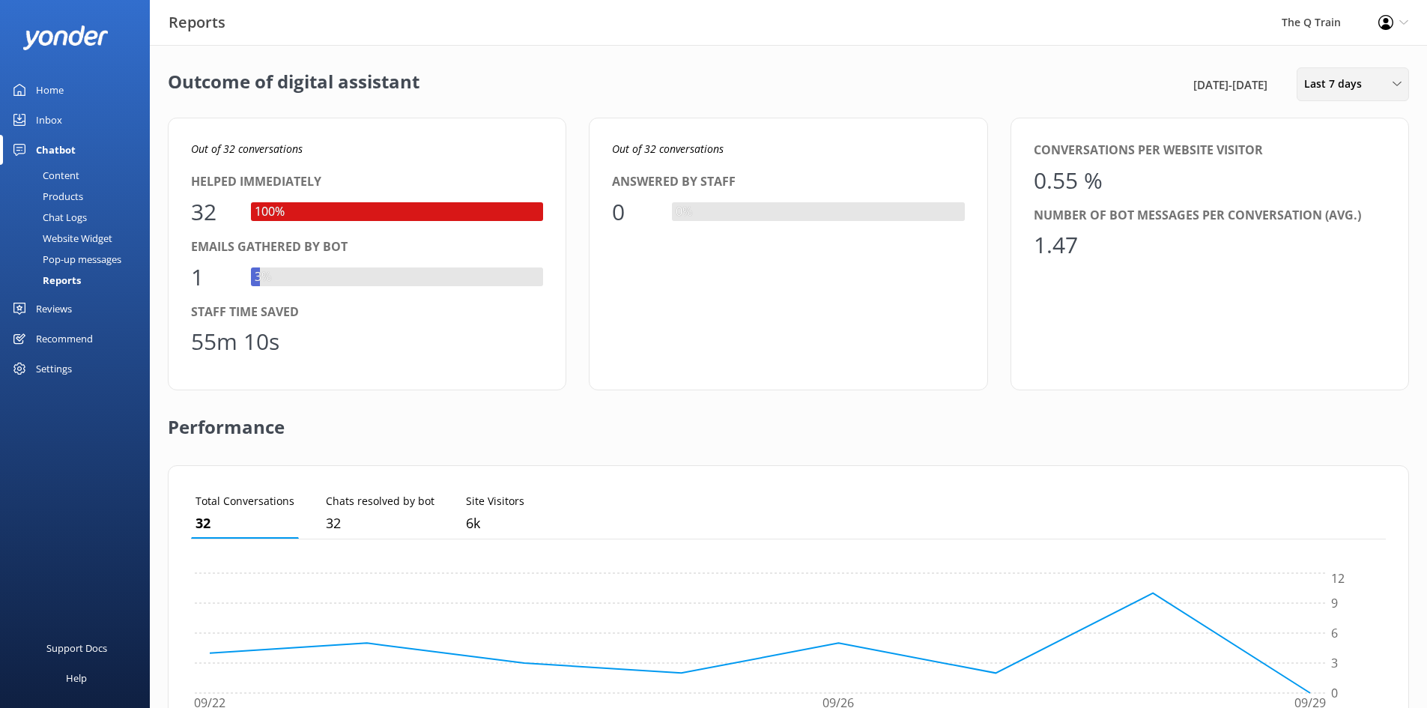
click at [1365, 80] on span "Last 7 days" at bounding box center [1337, 84] width 67 height 16
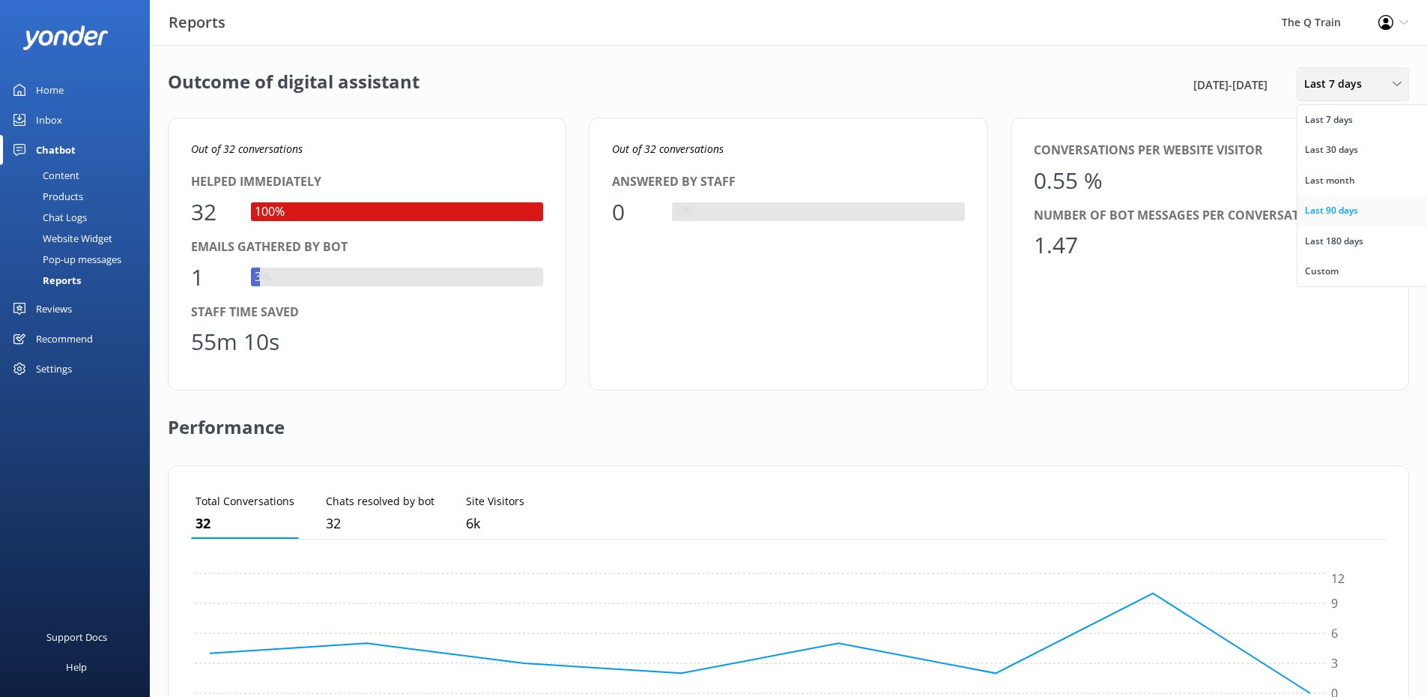
click at [1341, 213] on div "Last 90 days" at bounding box center [1331, 210] width 53 height 15
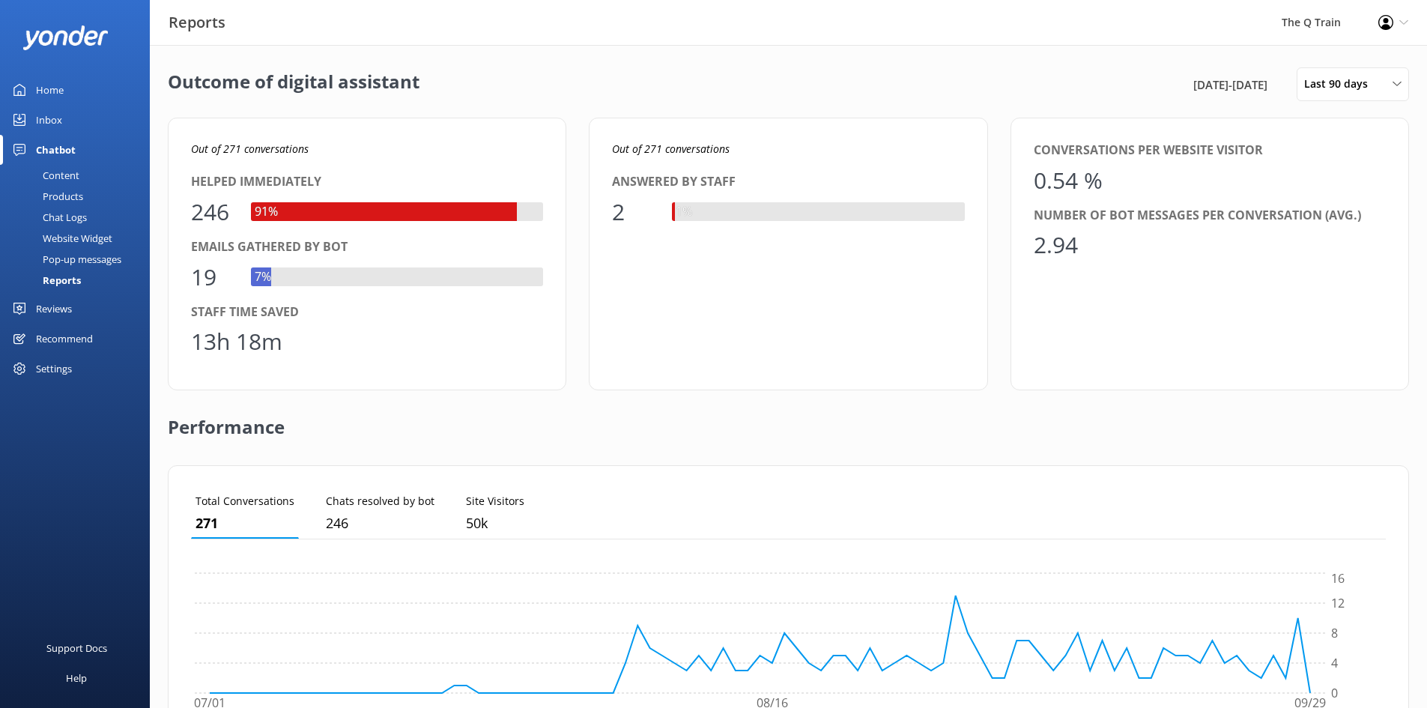
click at [56, 93] on div "Home" at bounding box center [50, 90] width 28 height 30
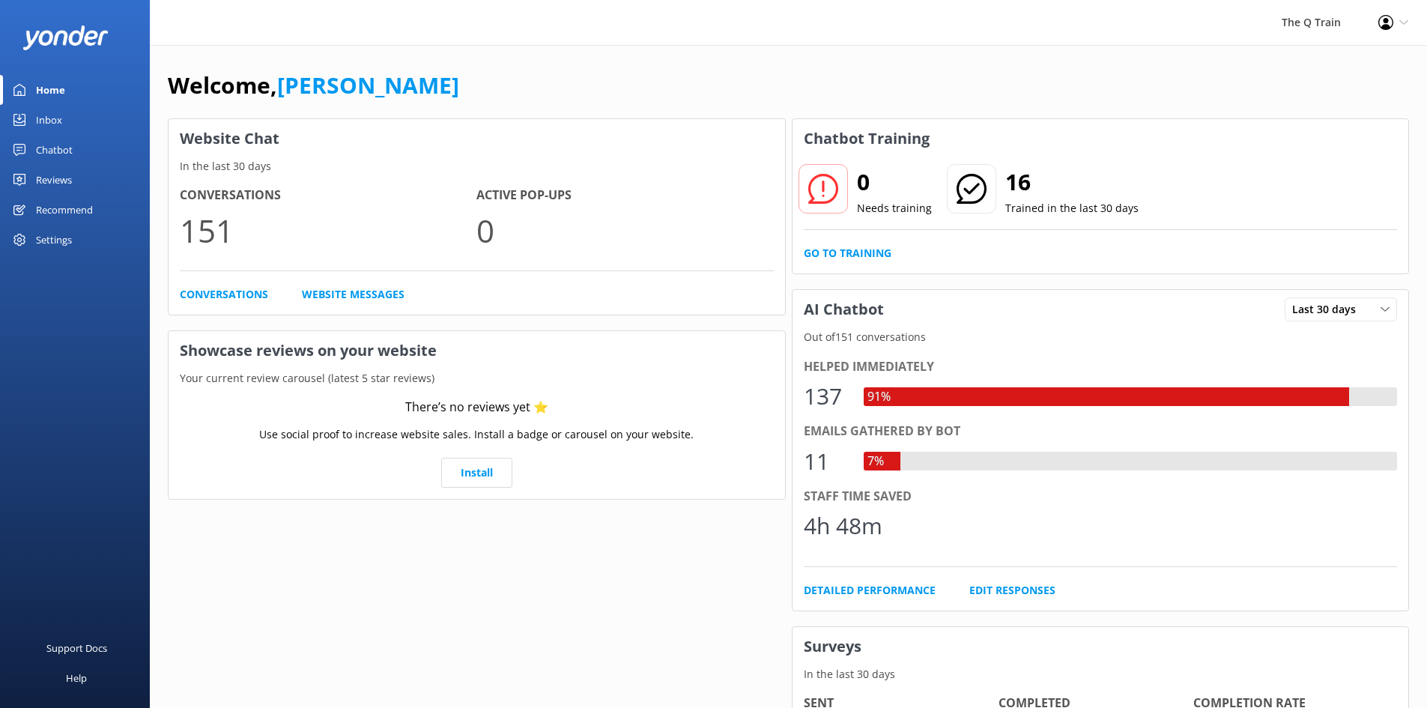
click at [39, 85] on div "Home" at bounding box center [50, 90] width 29 height 30
